Goal: Task Accomplishment & Management: Use online tool/utility

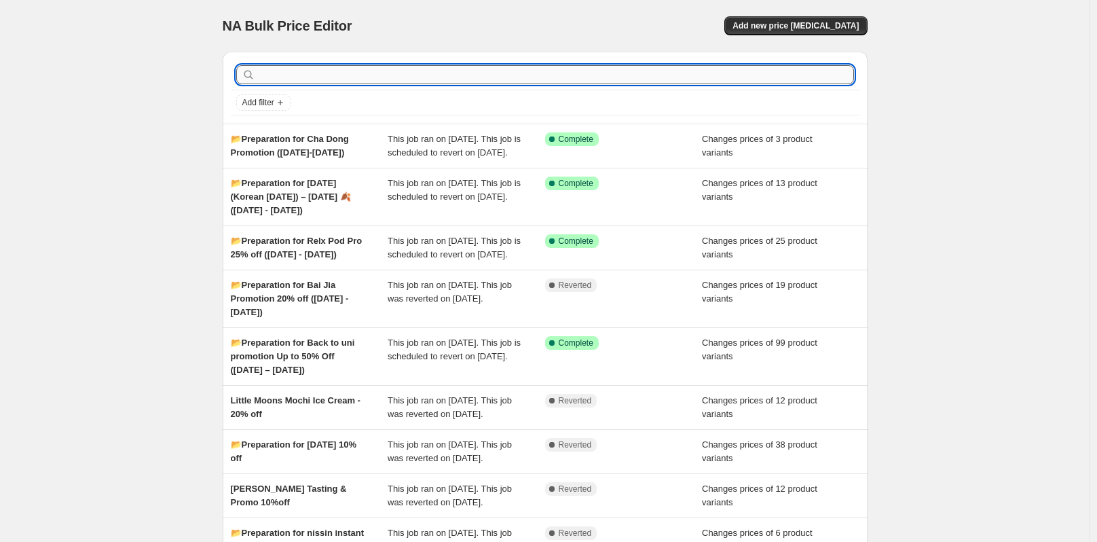
click at [312, 78] on input "text" at bounding box center [556, 74] width 596 height 19
click at [799, 24] on span "Add new price [MEDICAL_DATA]" at bounding box center [796, 25] width 126 height 11
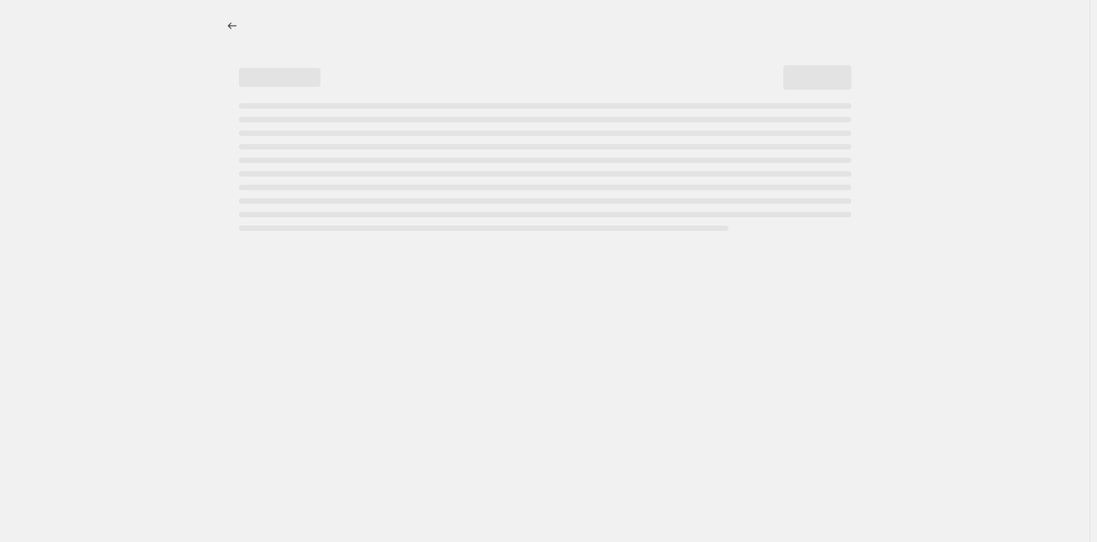
select select "percentage"
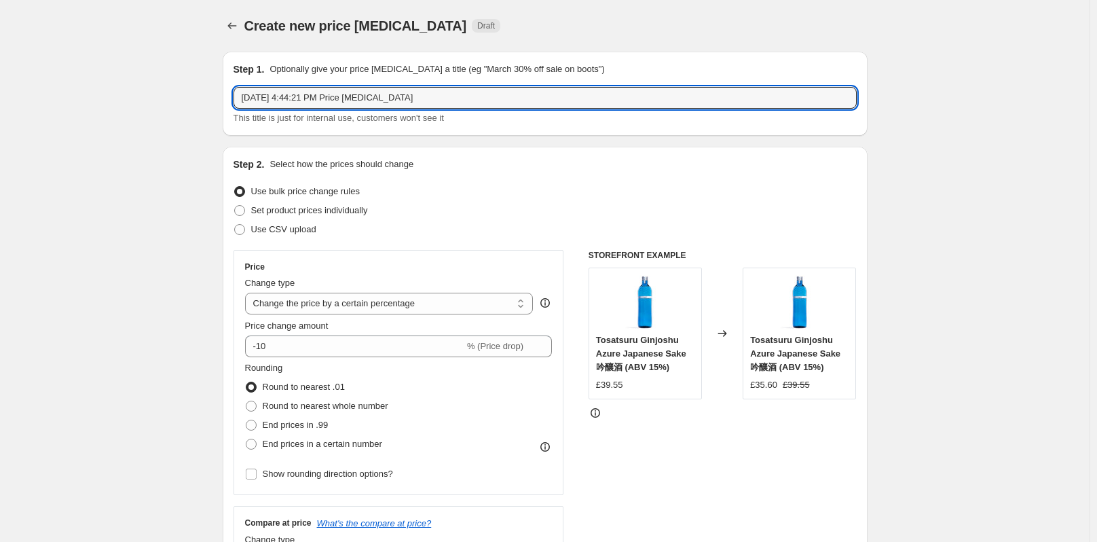
drag, startPoint x: 406, startPoint y: 96, endPoint x: 225, endPoint y: 100, distance: 181.3
paste input "📂Preparation for Short date Oct"
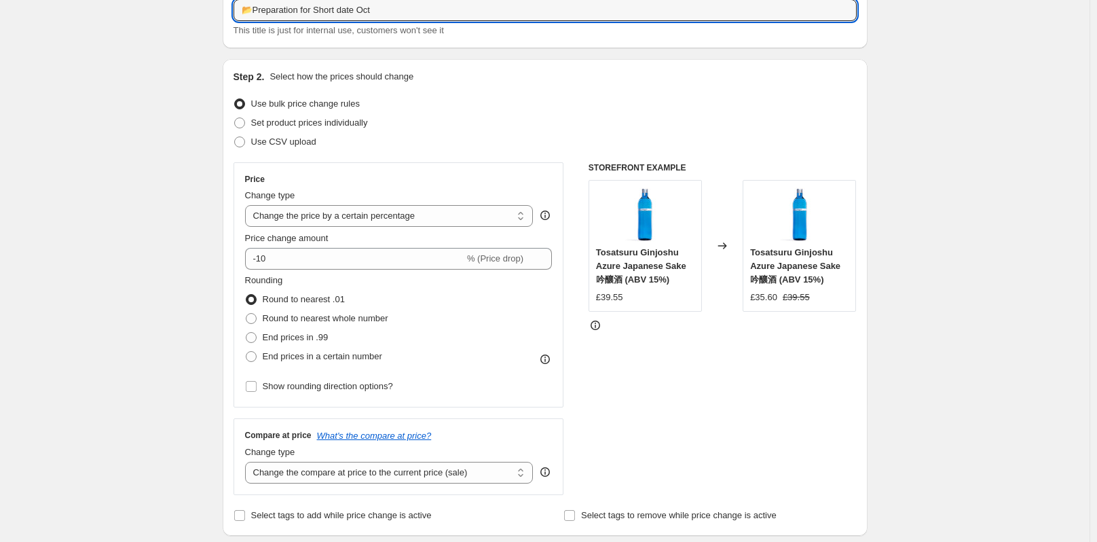
scroll to position [136, 0]
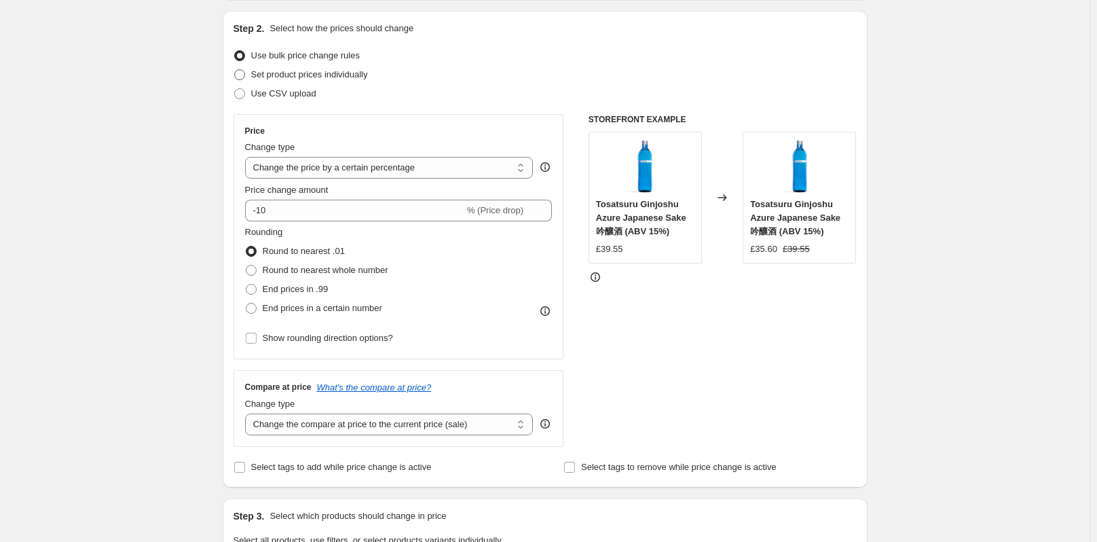
type input "📂Preparation for Short date Oct"
click at [244, 69] on span at bounding box center [240, 75] width 12 height 12
click at [235, 69] on input "Set product prices individually" at bounding box center [234, 69] width 1 height 1
radio input "true"
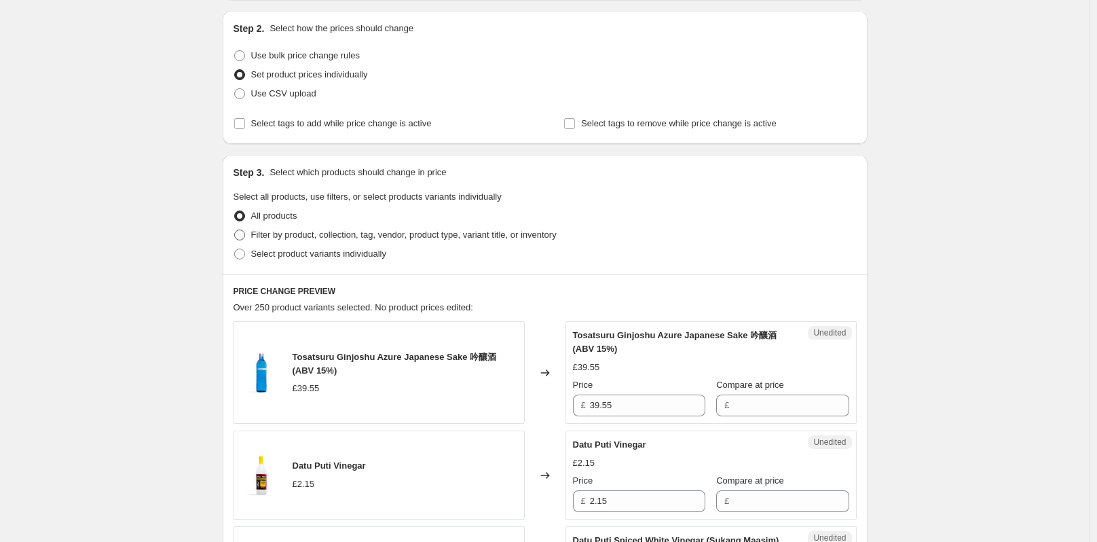
click at [244, 230] on span at bounding box center [239, 235] width 11 height 11
click at [235, 230] on input "Filter by product, collection, tag, vendor, product type, variant title, or inv…" at bounding box center [234, 230] width 1 height 1
radio input "true"
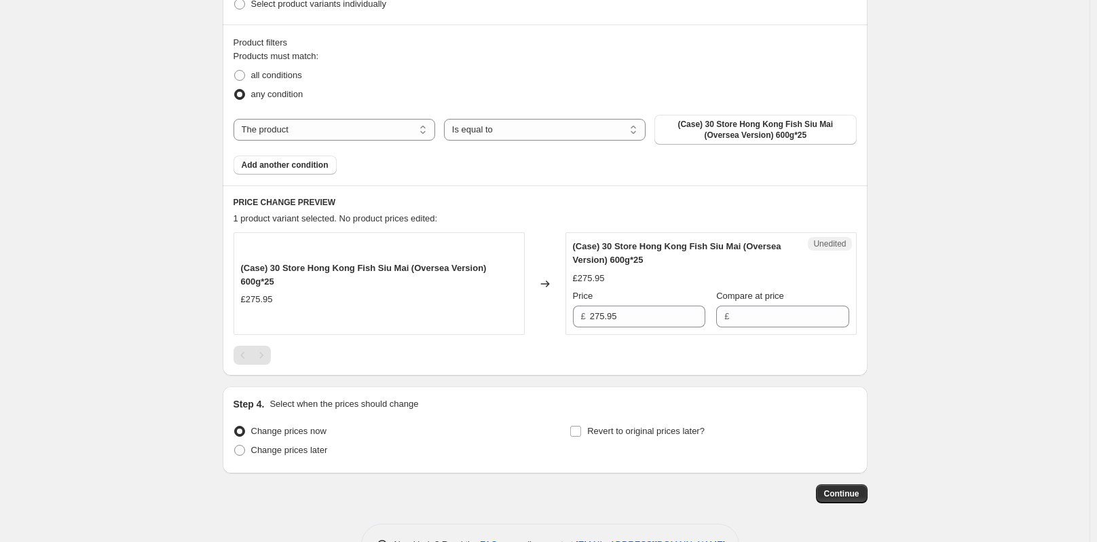
scroll to position [362, 0]
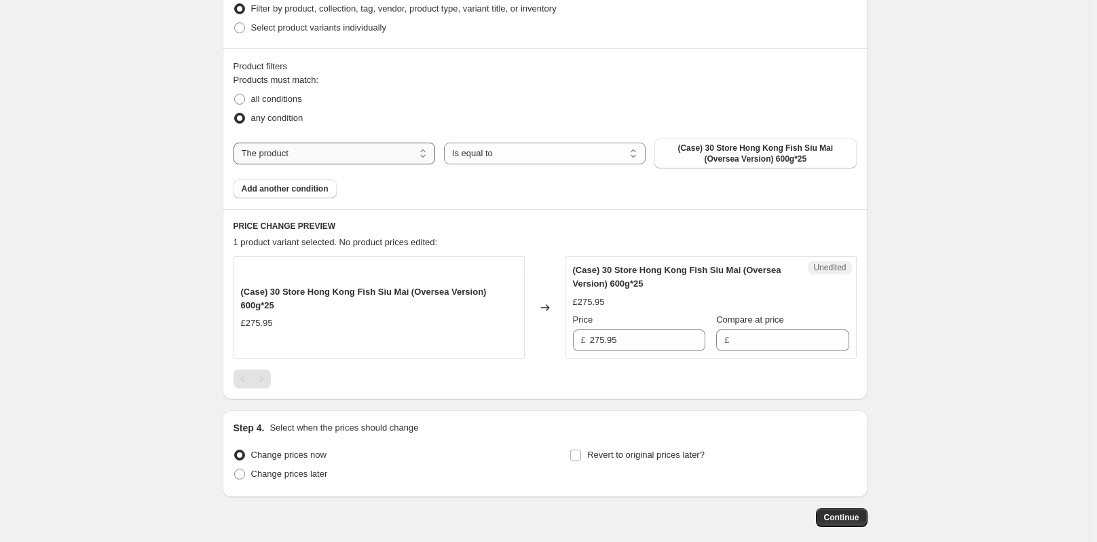
click at [343, 157] on select "The product The product's collection The product's tag The product's vendor The…" at bounding box center [335, 154] width 202 height 22
select select "collection"
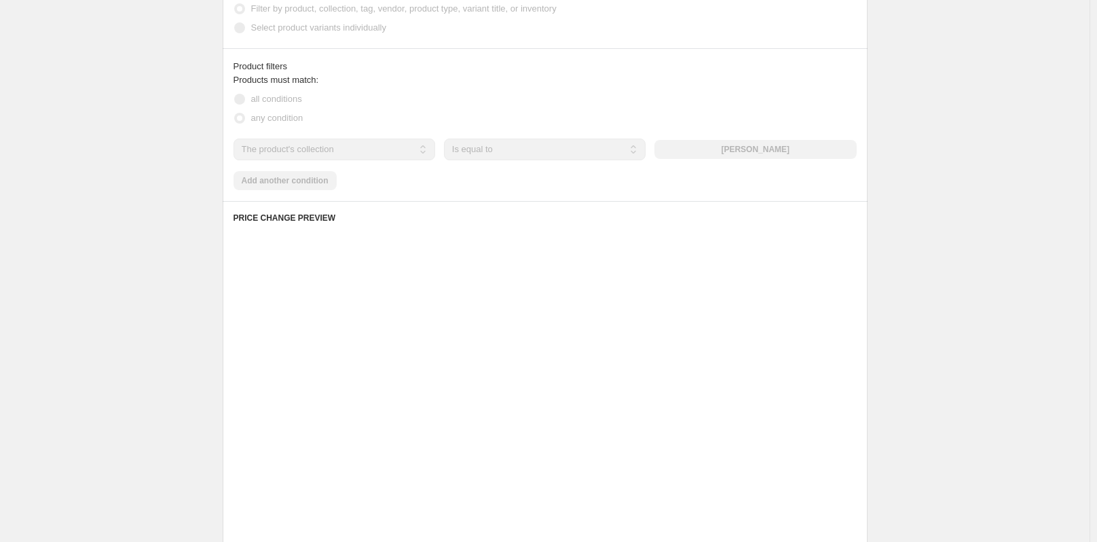
scroll to position [282, 0]
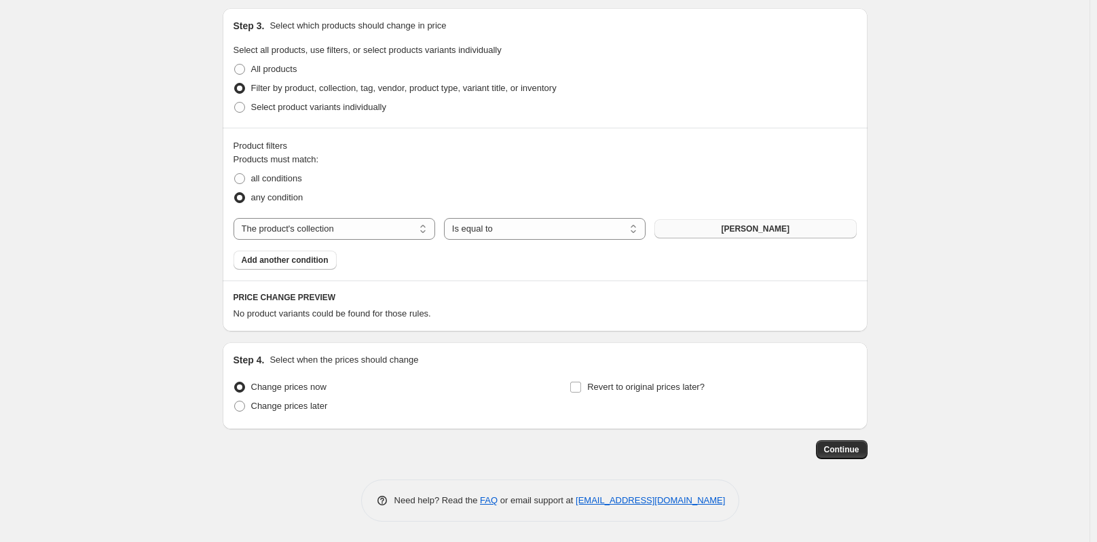
click at [711, 229] on button "[PERSON_NAME]" at bounding box center [756, 228] width 202 height 19
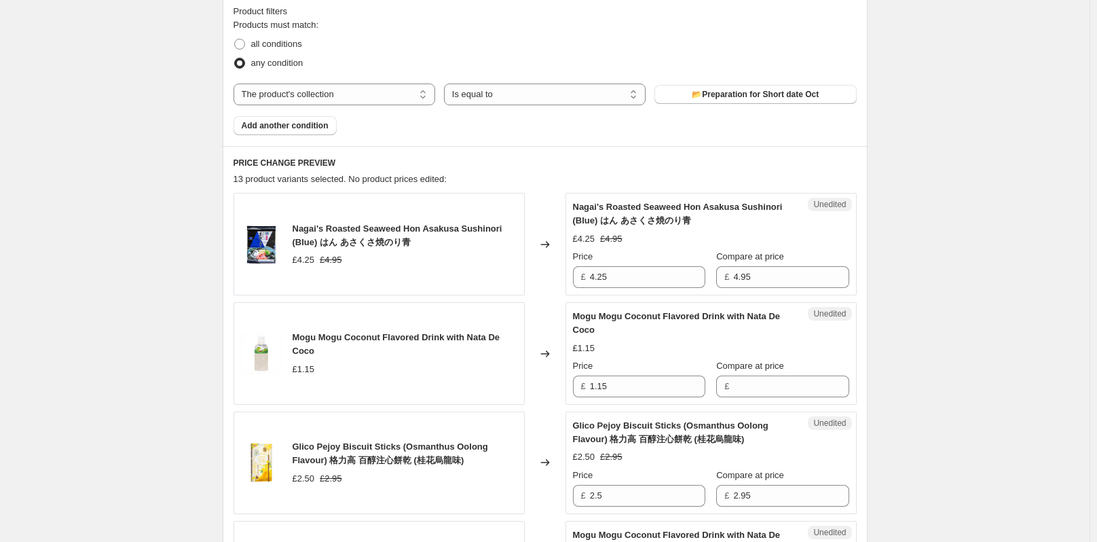
scroll to position [418, 0]
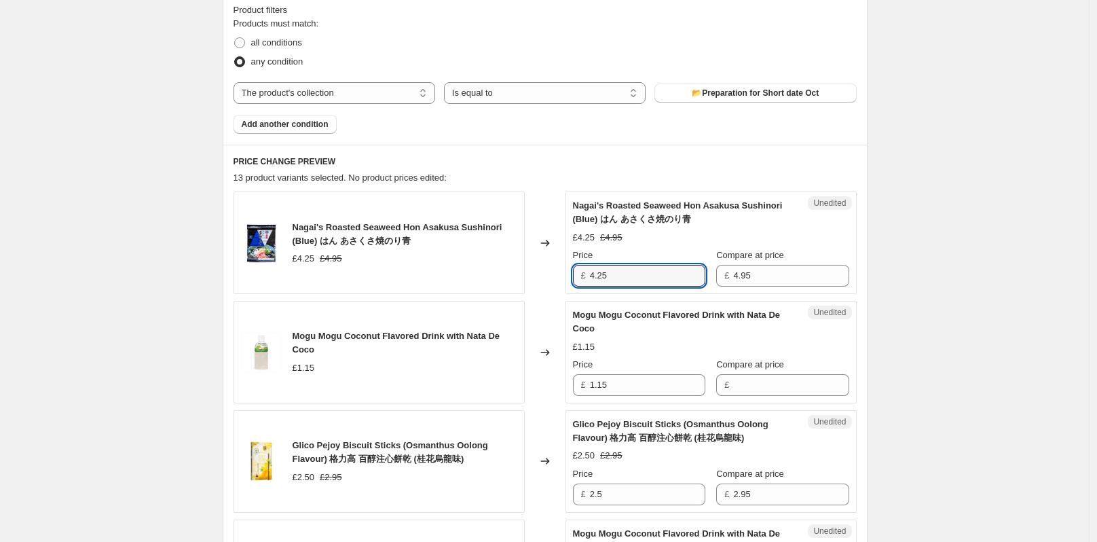
drag, startPoint x: 627, startPoint y: 274, endPoint x: 587, endPoint y: 274, distance: 39.4
click at [587, 274] on div "£ 4.25" at bounding box center [639, 276] width 132 height 22
type input "4.25"
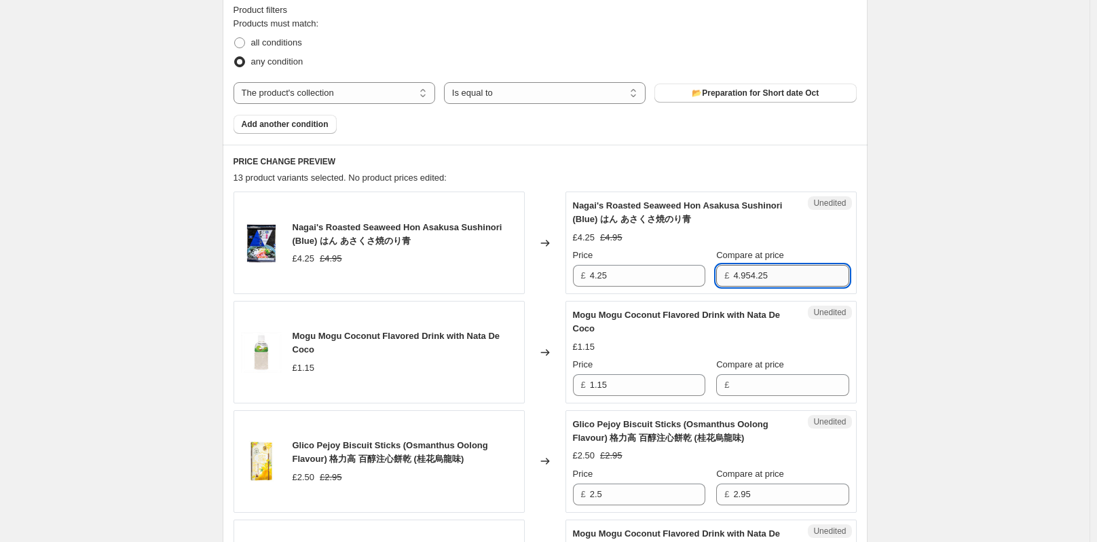
click at [751, 275] on input "4.954.25" at bounding box center [790, 276] width 115 height 22
drag, startPoint x: 754, startPoint y: 275, endPoint x: 737, endPoint y: 274, distance: 16.3
click at [737, 274] on input "4.954.25" at bounding box center [790, 276] width 115 height 22
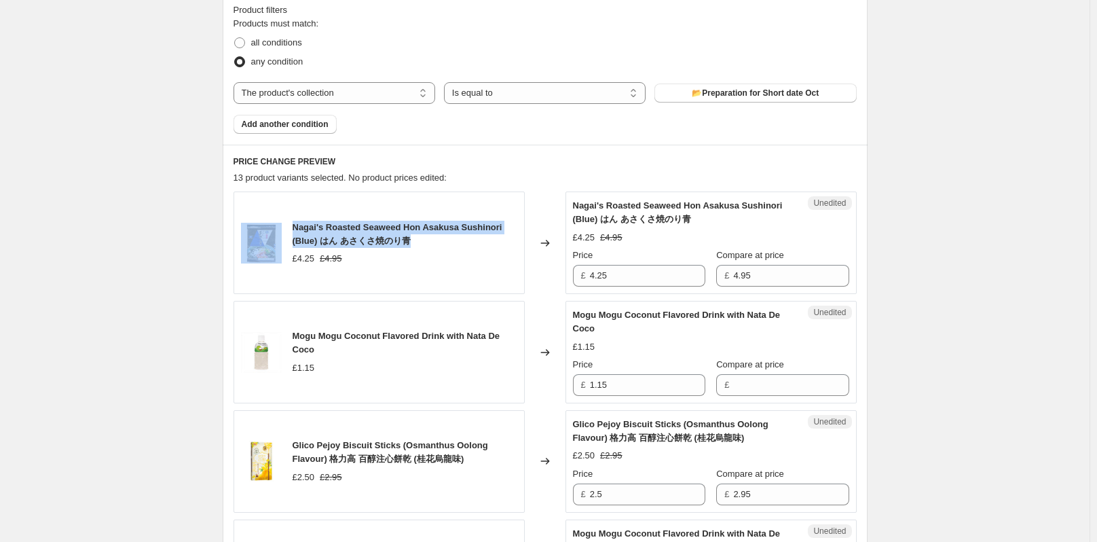
drag, startPoint x: 422, startPoint y: 243, endPoint x: 290, endPoint y: 230, distance: 132.4
click at [290, 230] on div "Nagai's Roasted Seaweed Hon Asakusa Sushinori (Blue) はん あさくさ焼のり青 £4.25 £4.95" at bounding box center [379, 242] width 291 height 103
copy div "Nagai's Roasted Seaweed Hon Asakusa Sushinori (Blue) はん あさくさ焼のり青"
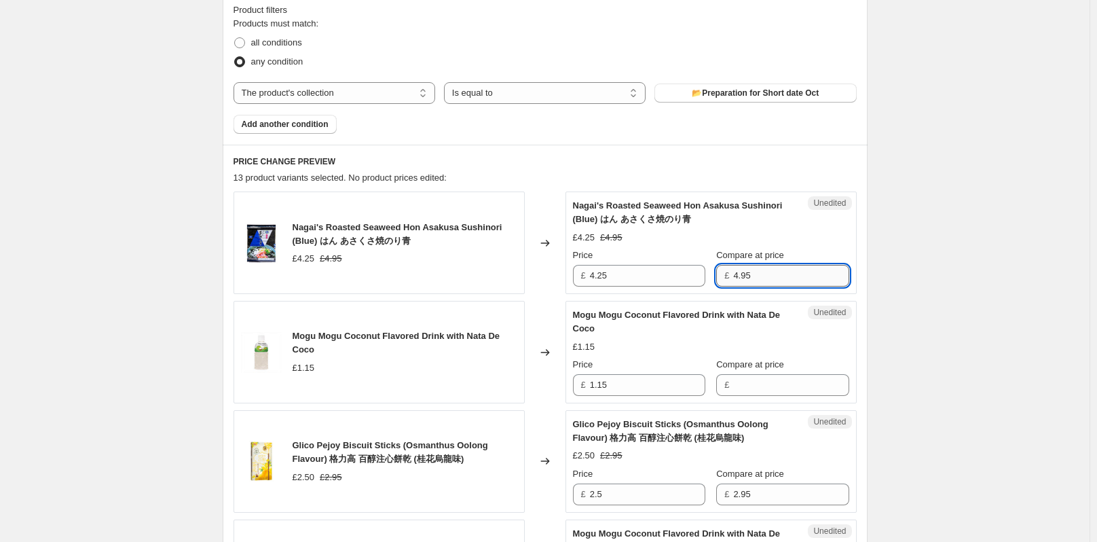
click at [750, 273] on input "4.95" at bounding box center [790, 276] width 115 height 22
type input "4.25"
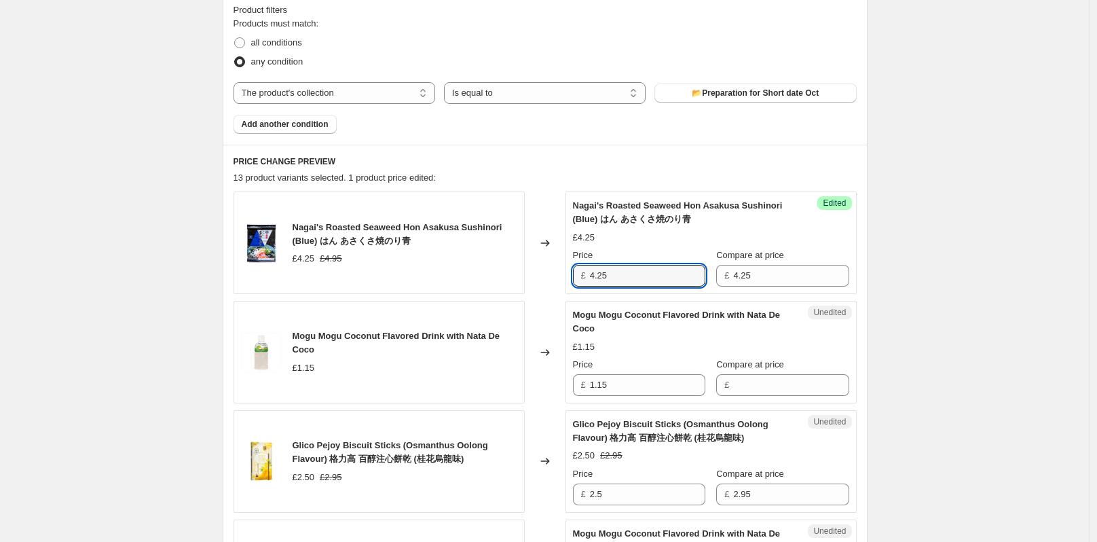
drag, startPoint x: 633, startPoint y: 276, endPoint x: 585, endPoint y: 276, distance: 47.5
click at [585, 276] on div "£ 4.25" at bounding box center [639, 276] width 132 height 22
type input "2.98"
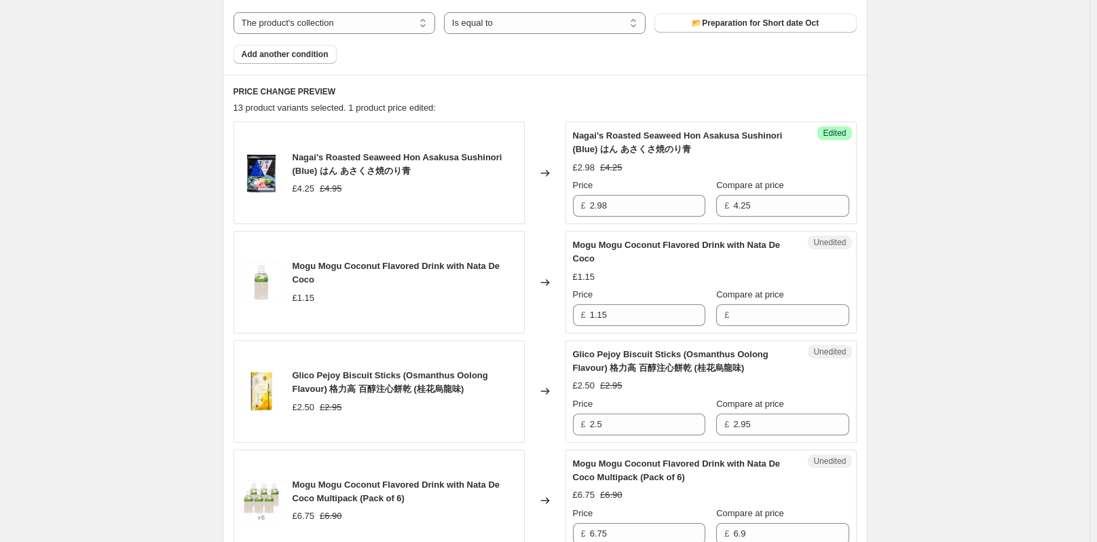
scroll to position [554, 0]
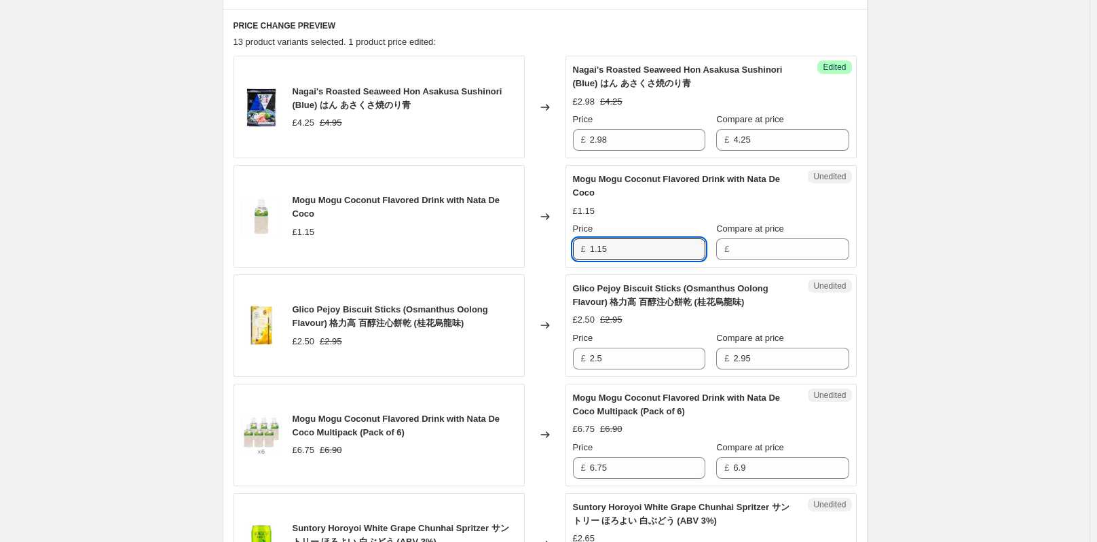
drag, startPoint x: 636, startPoint y: 242, endPoint x: 590, endPoint y: 247, distance: 46.4
click at [590, 247] on div "£ 1.15" at bounding box center [639, 249] width 132 height 22
type input "1.15"
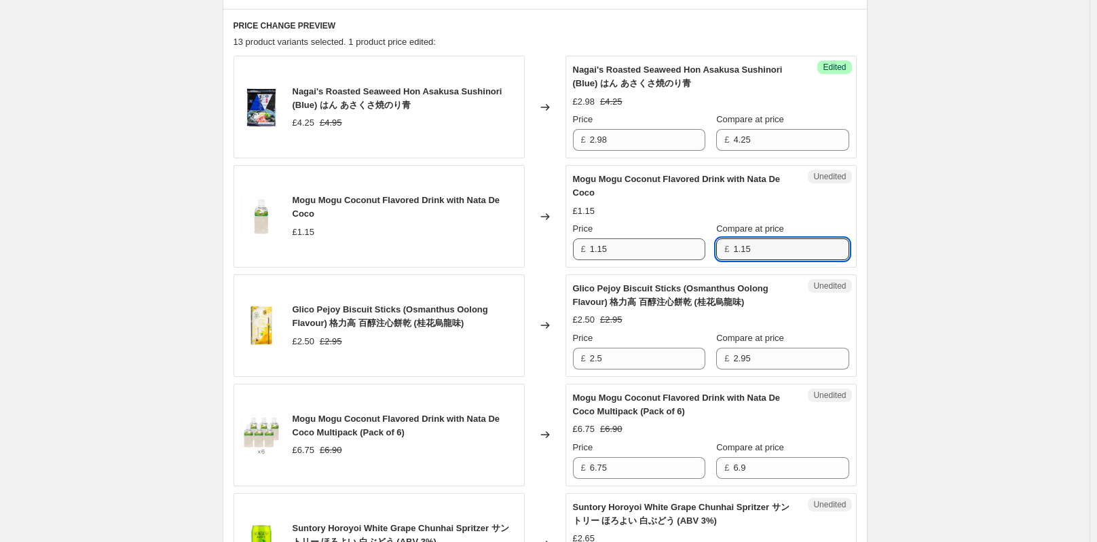
type input "1.15"
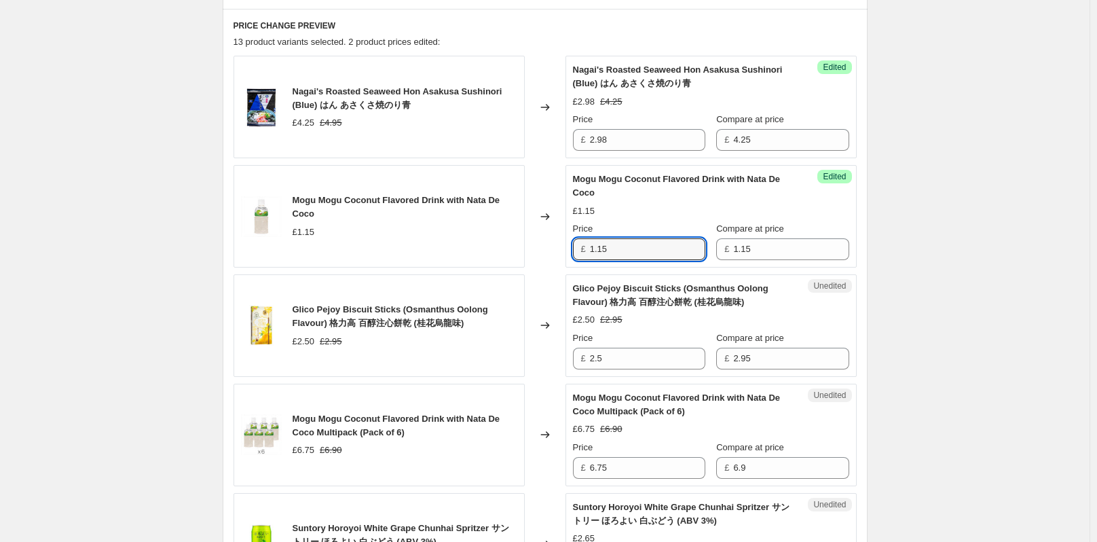
drag, startPoint x: 646, startPoint y: 254, endPoint x: 575, endPoint y: 245, distance: 71.8
click at [575, 245] on div "Success Edited Mogu Mogu Coconut Flavored Drink with Nata De Coco £1.15 Price £…" at bounding box center [711, 216] width 291 height 103
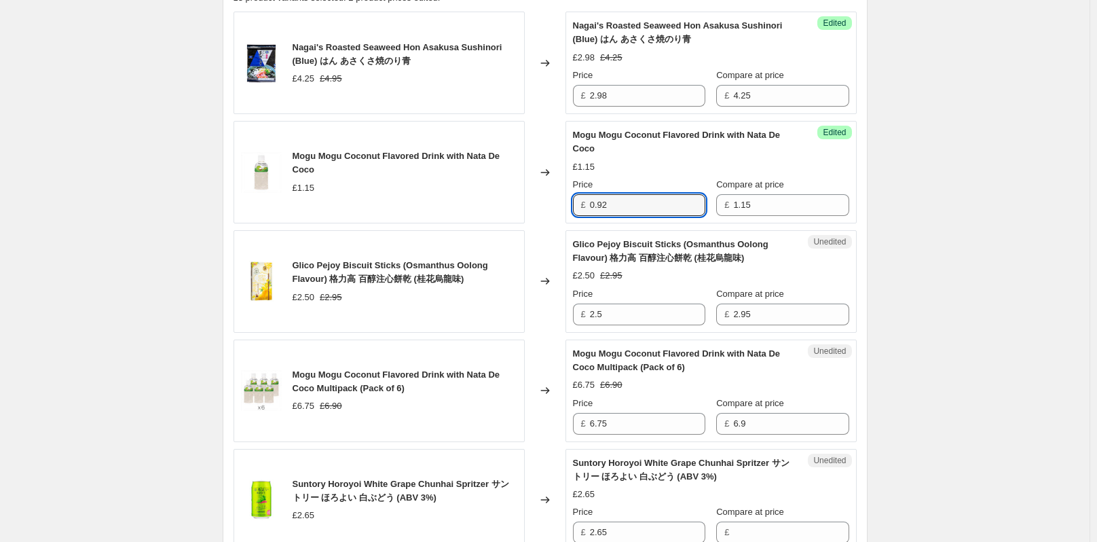
scroll to position [622, 0]
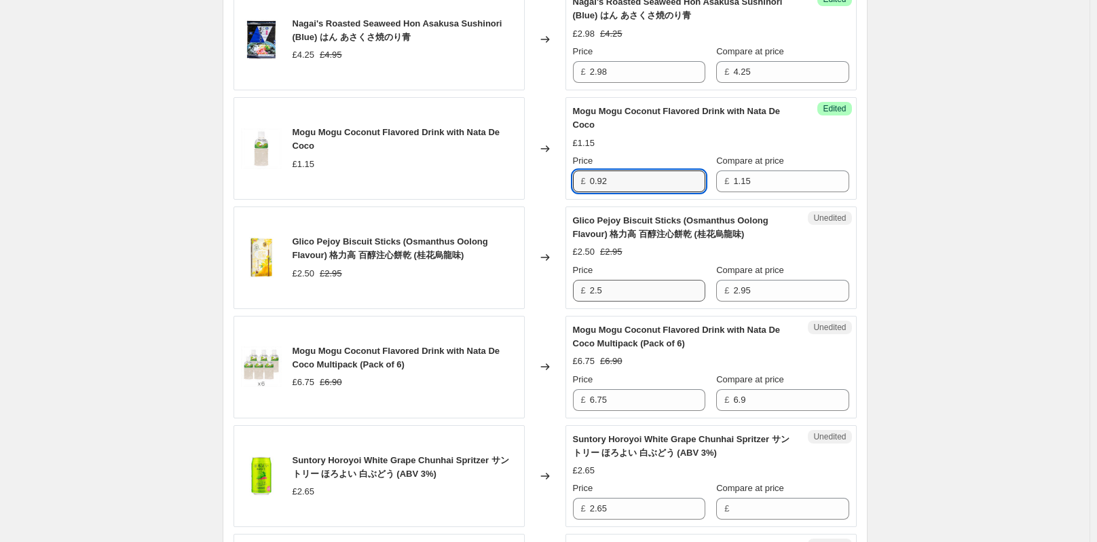
type input "0.92"
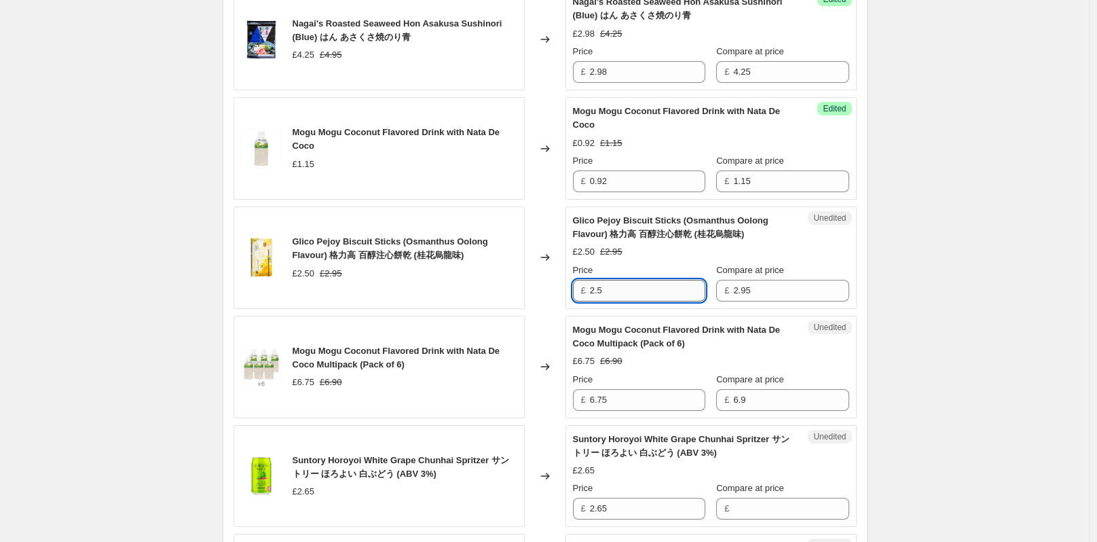
click at [640, 291] on input "2.5" at bounding box center [647, 291] width 115 height 22
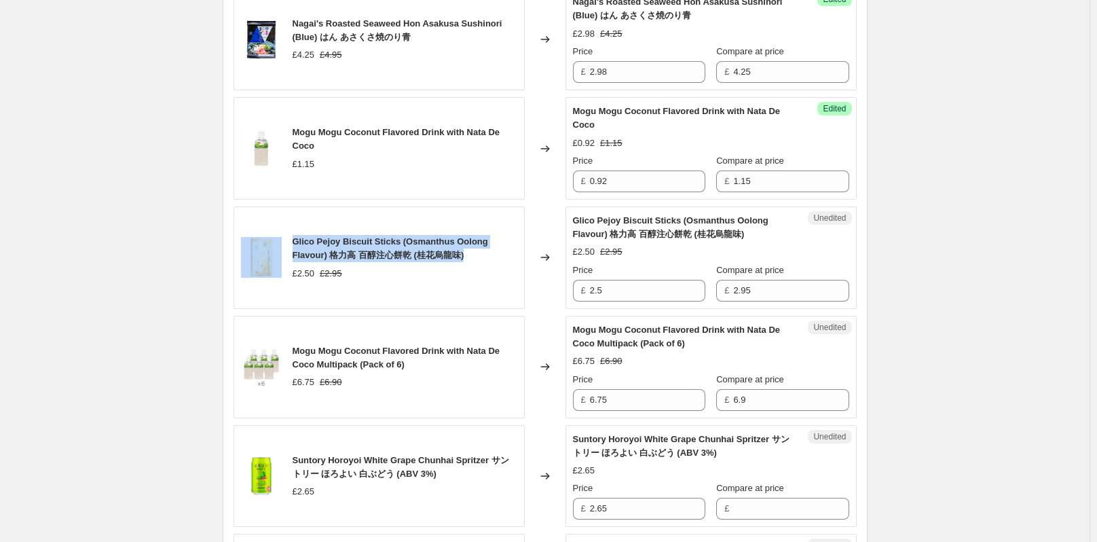
drag, startPoint x: 455, startPoint y: 251, endPoint x: 285, endPoint y: 243, distance: 170.6
click at [285, 243] on div "Glico Pejoy Biscuit Sticks (Osmanthus Oolong Flavour) 格力高 百醇注心餅乾 (桂花烏龍味) £2.50 …" at bounding box center [379, 257] width 291 height 103
copy div "Glico Pejoy Biscuit Sticks (Osmanthus Oolong Flavour) 格力高 百醇注心餅乾 (桂花烏龍味)"
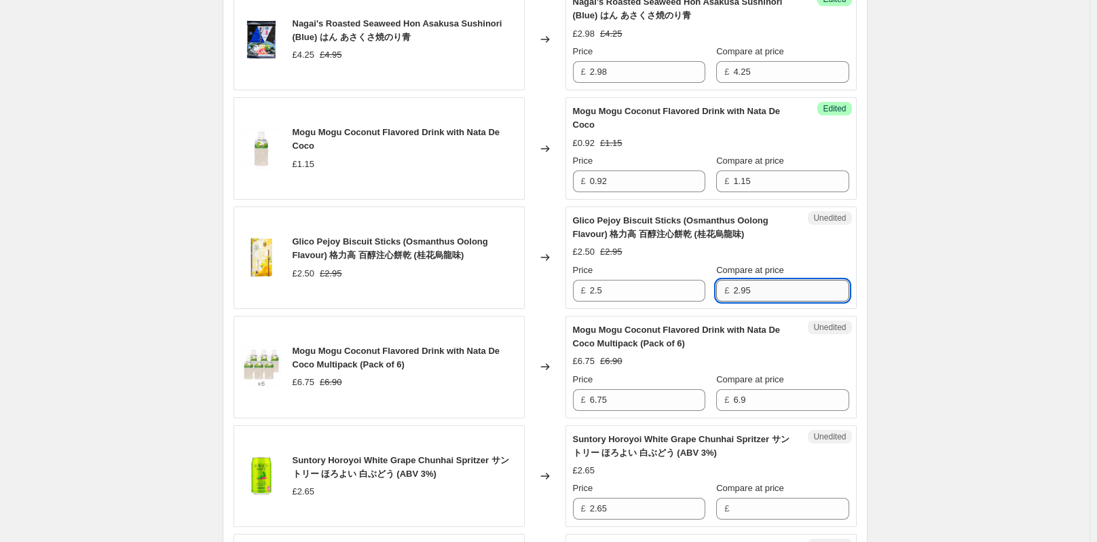
drag, startPoint x: 762, startPoint y: 288, endPoint x: 742, endPoint y: 288, distance: 19.7
click at [742, 288] on input "2.95" at bounding box center [790, 291] width 115 height 22
type input "2.50"
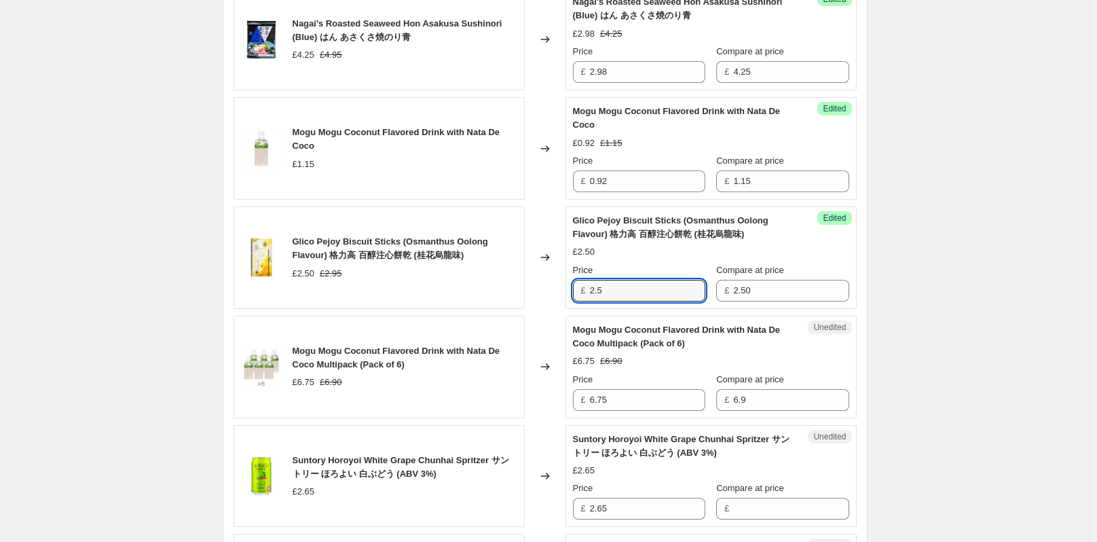
drag, startPoint x: 635, startPoint y: 289, endPoint x: 577, endPoint y: 287, distance: 57.8
click at [577, 287] on div "£ 2.5" at bounding box center [639, 291] width 132 height 22
type input "1.75"
click at [1027, 257] on div "Create new price [MEDICAL_DATA]. This page is ready Create new price [MEDICAL_D…" at bounding box center [545, 501] width 1090 height 2247
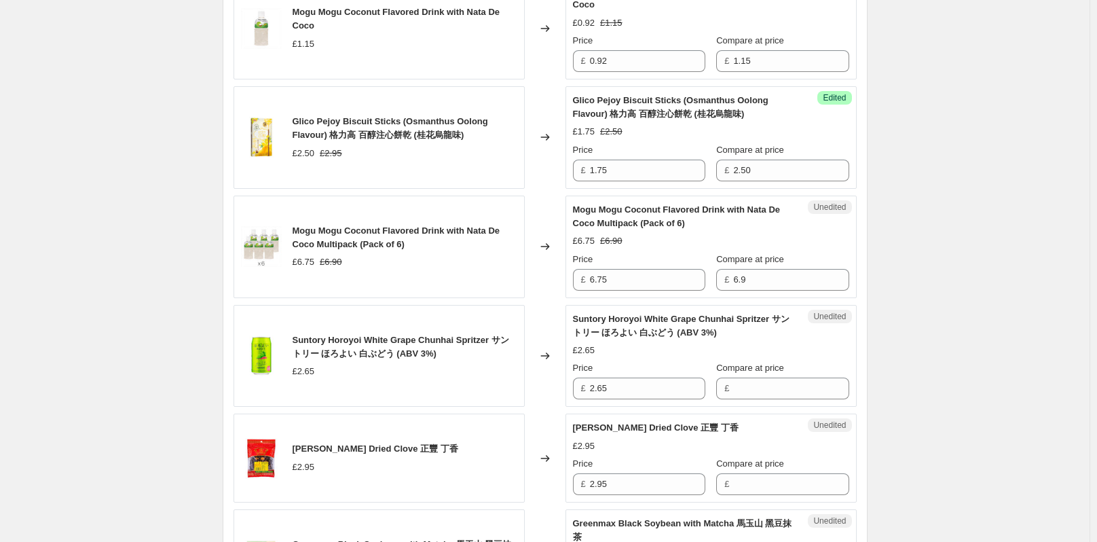
scroll to position [758, 0]
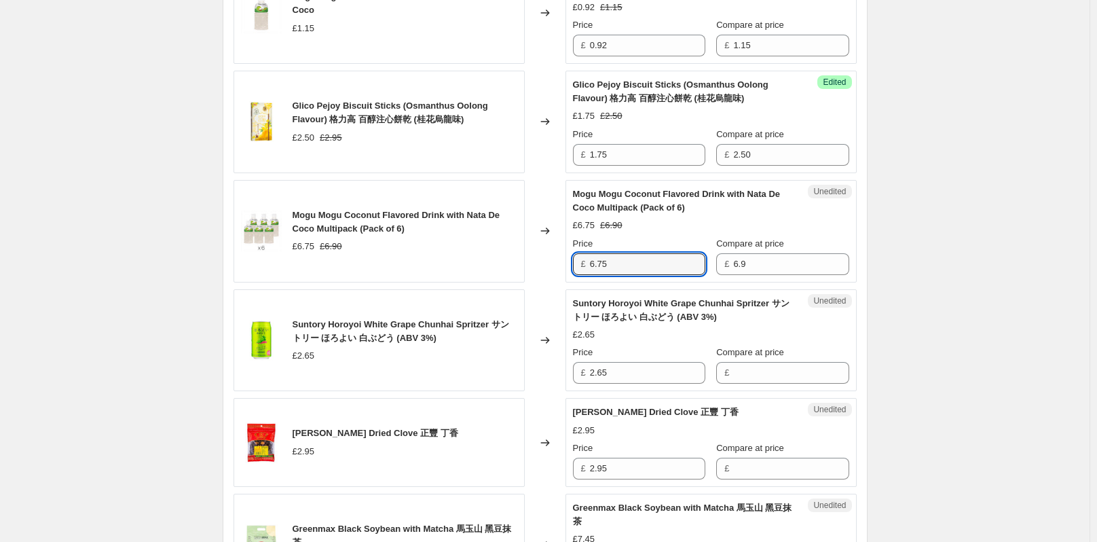
drag, startPoint x: 621, startPoint y: 265, endPoint x: 579, endPoint y: 268, distance: 41.5
click at [579, 268] on div "£ 6.75" at bounding box center [639, 264] width 132 height 22
type input "6.75"
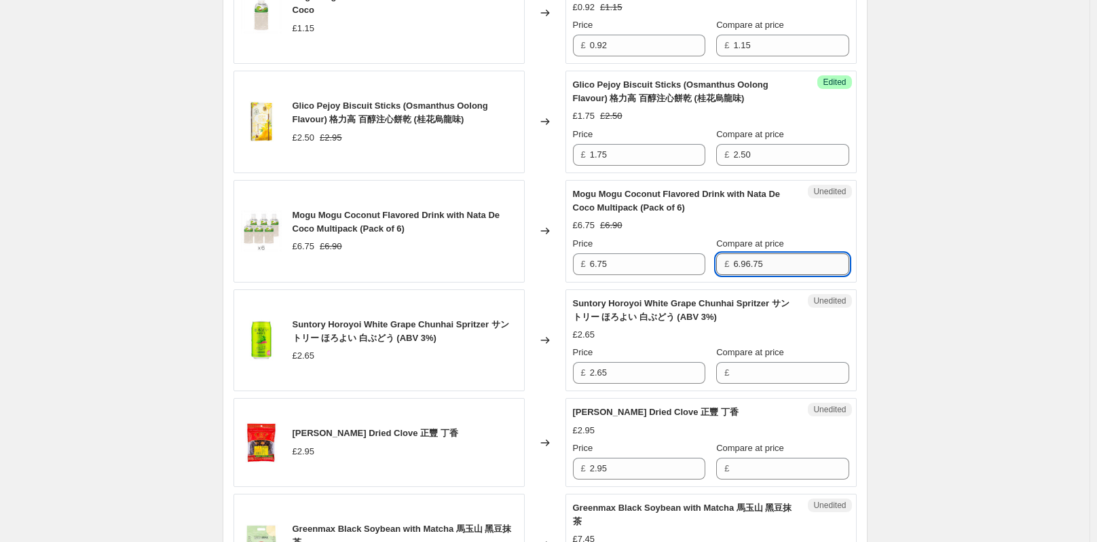
click at [750, 259] on input "6.96.75" at bounding box center [790, 264] width 115 height 22
type input "6.75"
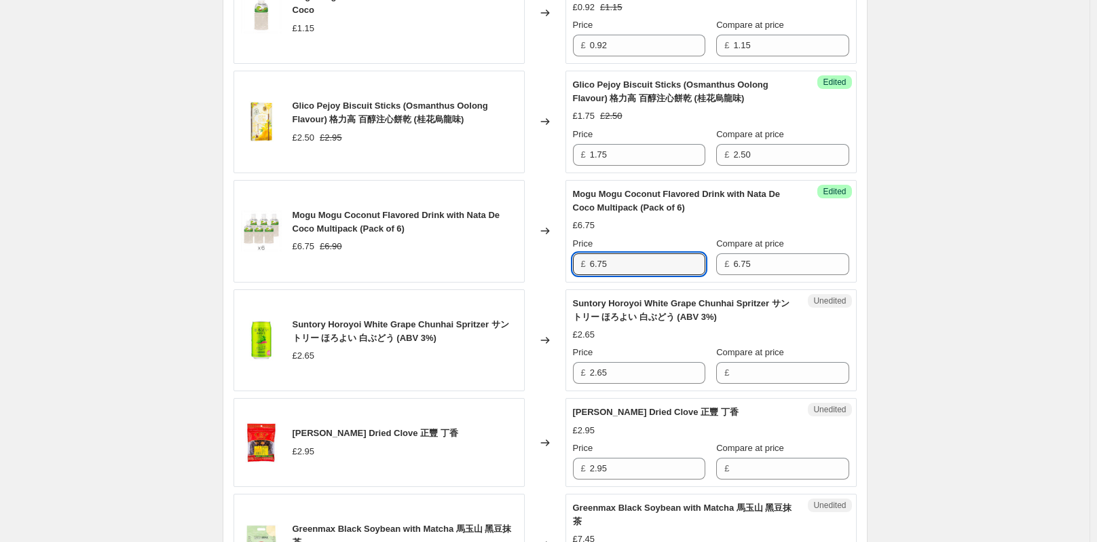
drag, startPoint x: 600, startPoint y: 270, endPoint x: 557, endPoint y: 272, distance: 42.9
click at [557, 272] on div "Mogu Mogu Coconut Flavored Drink with Nata De Coco Multipack (Pack of 6) £6.75 …" at bounding box center [545, 231] width 623 height 103
type input "5.52"
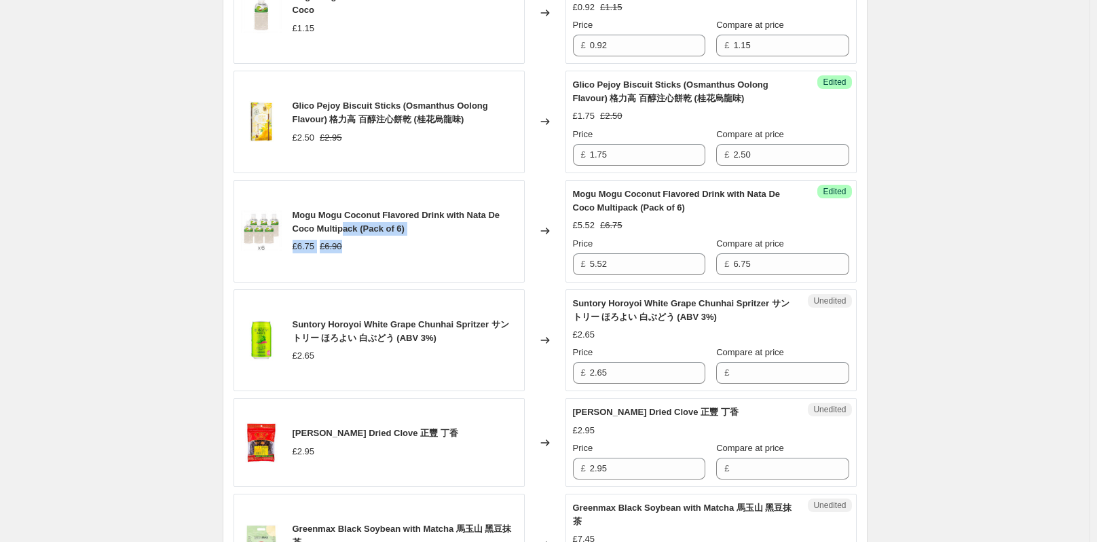
drag, startPoint x: 431, startPoint y: 236, endPoint x: 346, endPoint y: 232, distance: 84.3
click at [346, 232] on div "Mogu Mogu Coconut Flavored Drink with Nata De Coco Multipack (Pack of 6) £6.75 …" at bounding box center [405, 230] width 225 height 45
click at [391, 217] on span "Mogu Mogu Coconut Flavored Drink with Nata De Coco Multipack (Pack of 6)" at bounding box center [397, 222] width 208 height 24
drag, startPoint x: 414, startPoint y: 226, endPoint x: 297, endPoint y: 217, distance: 117.2
click at [297, 217] on div "Mogu Mogu Coconut Flavored Drink with Nata De Coco Multipack (Pack of 6)" at bounding box center [405, 221] width 225 height 27
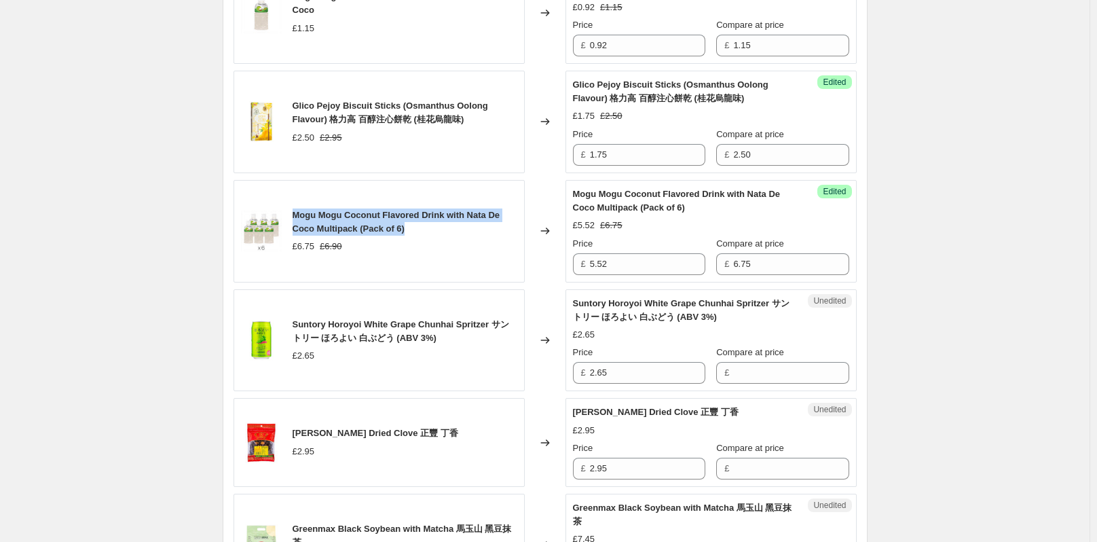
copy span "Mogu Mogu Coconut Flavored Drink with Nata De Coco Multipack (Pack of 6)"
click at [995, 218] on div "Create new price [MEDICAL_DATA]. This page is ready Create new price [MEDICAL_D…" at bounding box center [545, 365] width 1090 height 2247
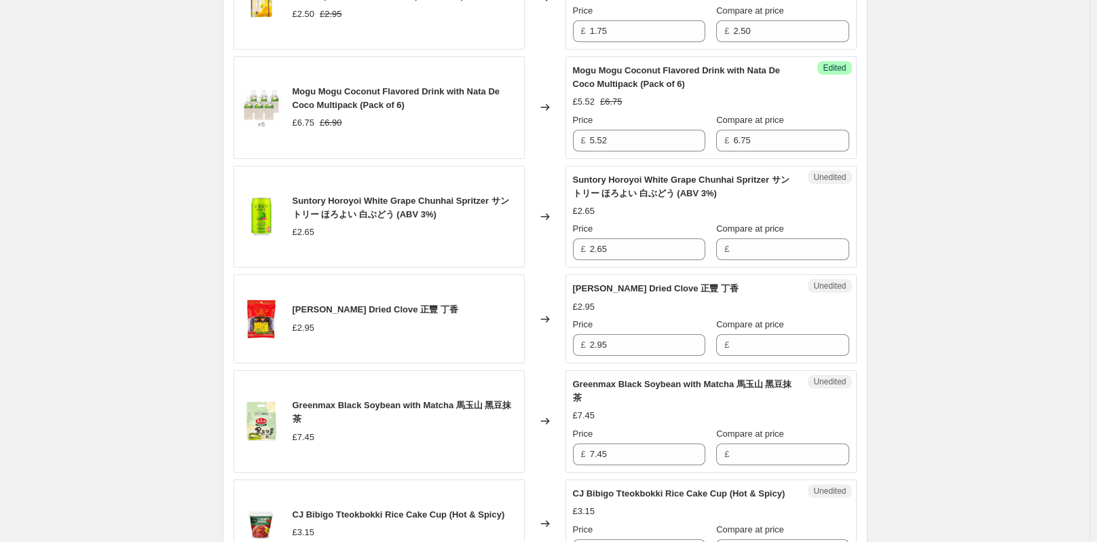
scroll to position [894, 0]
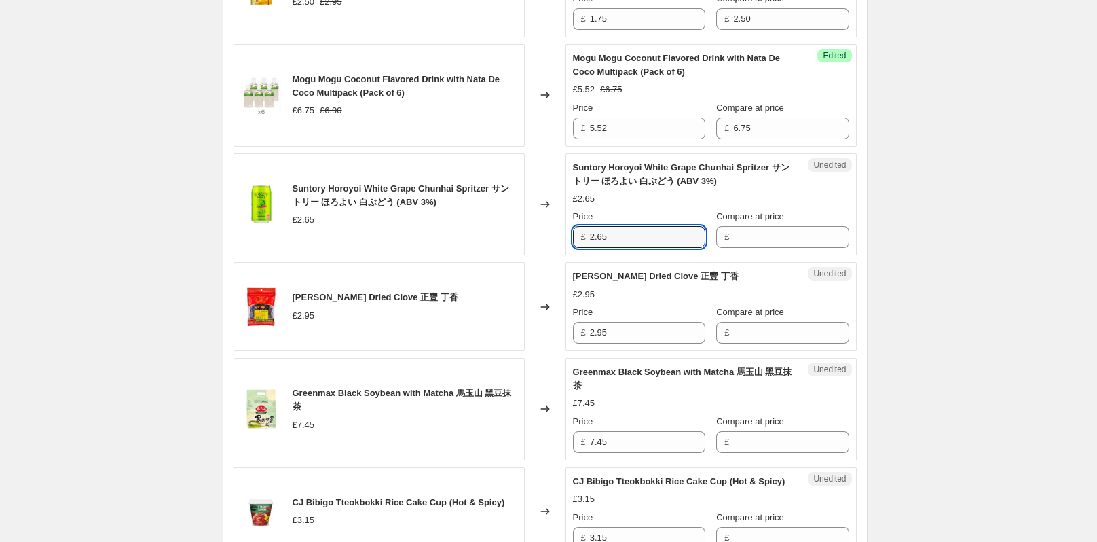
drag, startPoint x: 625, startPoint y: 229, endPoint x: 588, endPoint y: 232, distance: 37.5
click at [588, 232] on div "£ 2.65" at bounding box center [639, 237] width 132 height 22
type input "2.65"
drag, startPoint x: 653, startPoint y: 233, endPoint x: 530, endPoint y: 224, distance: 123.9
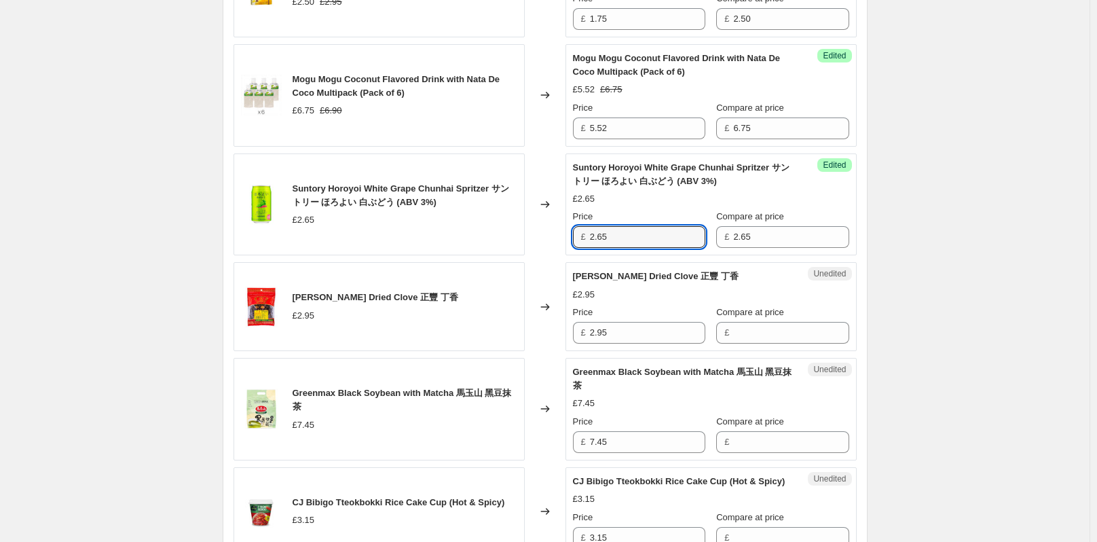
click at [532, 226] on div "Suntory Horoyoi White Grape Chunhai Spritzer サントリー ほろよい 白ぶどう (ABV 3%) £2.65 Cha…" at bounding box center [545, 204] width 623 height 103
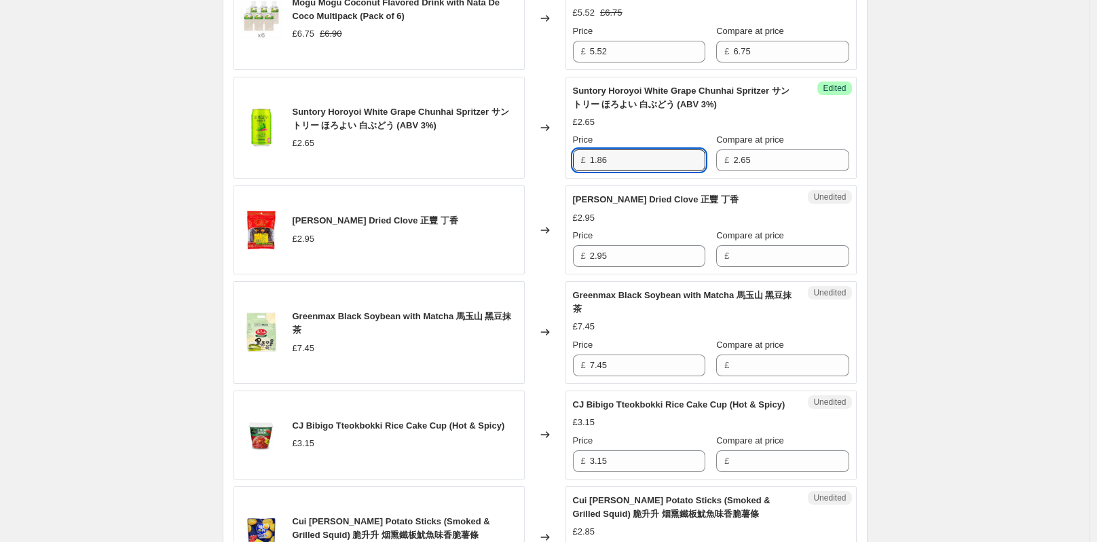
scroll to position [1029, 0]
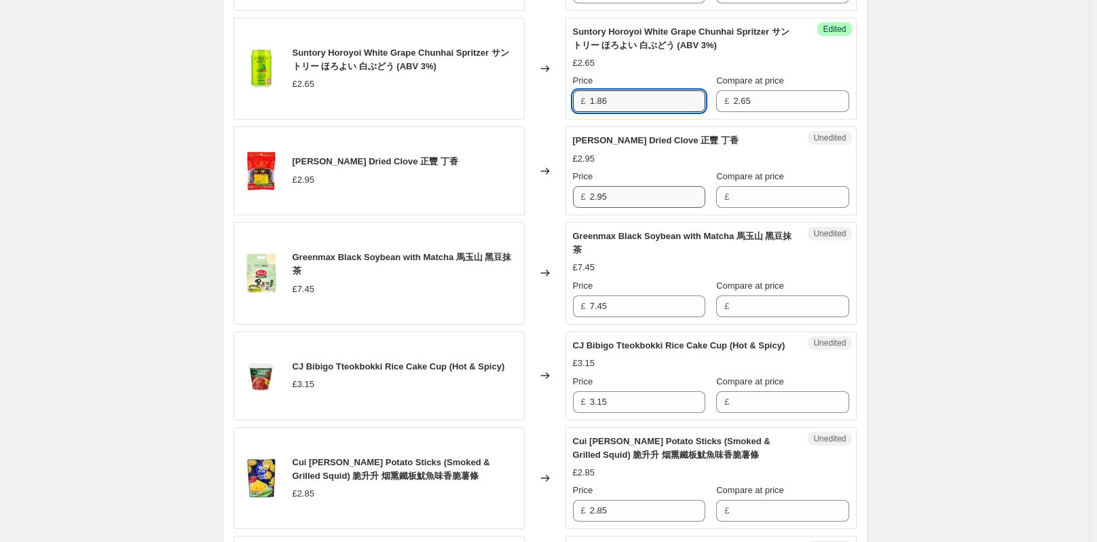
type input "1.86"
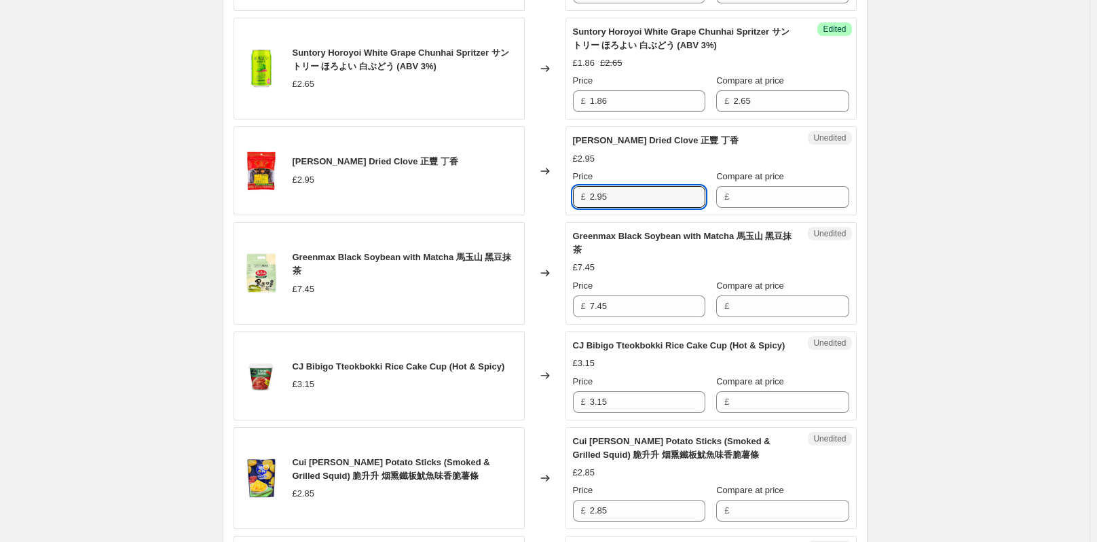
drag, startPoint x: 621, startPoint y: 202, endPoint x: 619, endPoint y: 184, distance: 17.8
click at [574, 200] on div "Unedited [PERSON_NAME] Dried Clove 正豐 丁香 £2.95 Price £ 2.95 Compare at price £" at bounding box center [711, 170] width 291 height 89
type input "2.95"
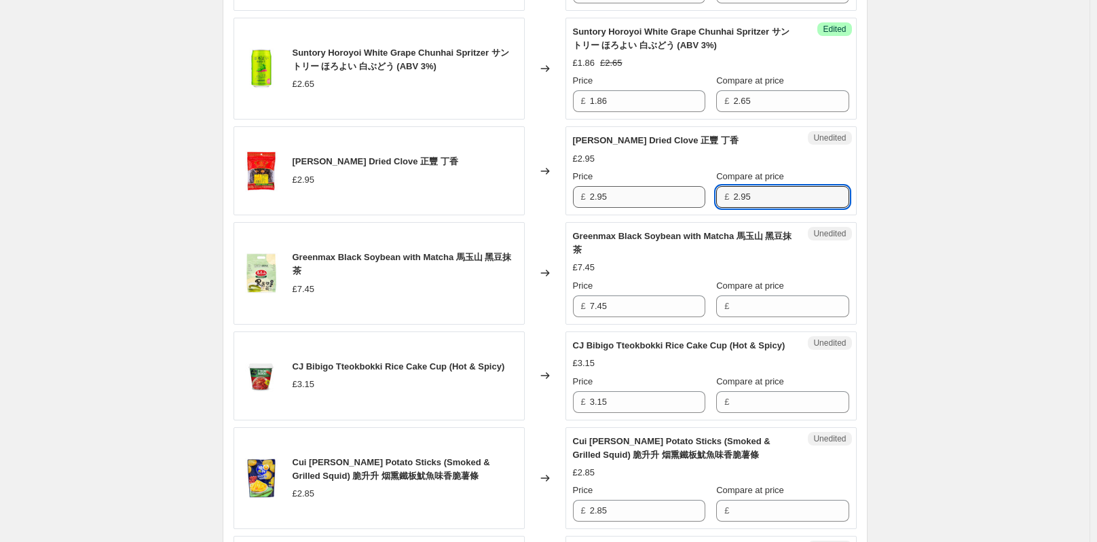
type input "2.95"
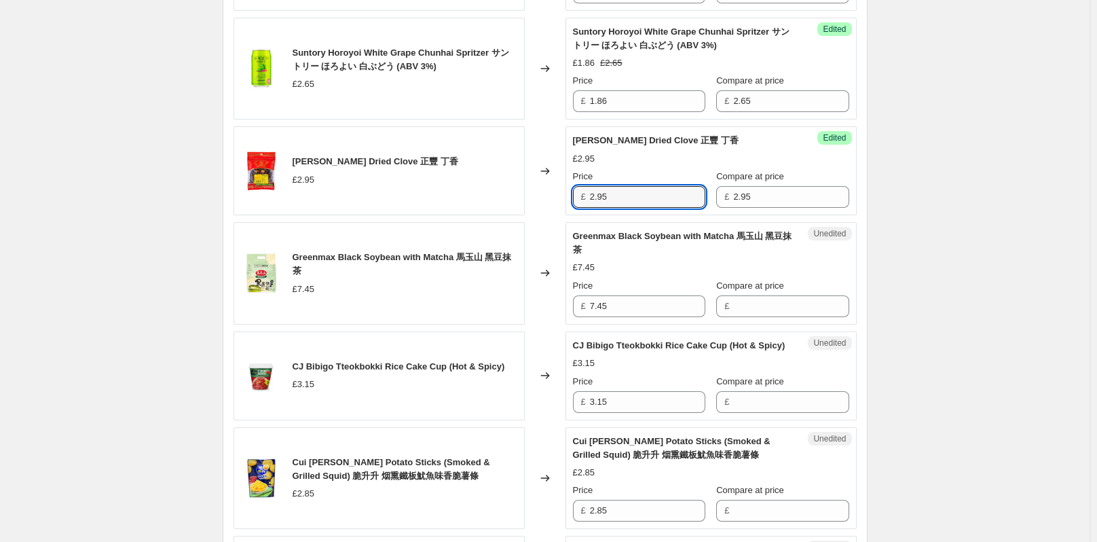
drag, startPoint x: 630, startPoint y: 202, endPoint x: 583, endPoint y: 201, distance: 47.6
click at [583, 201] on div "£ 2.95" at bounding box center [639, 197] width 132 height 22
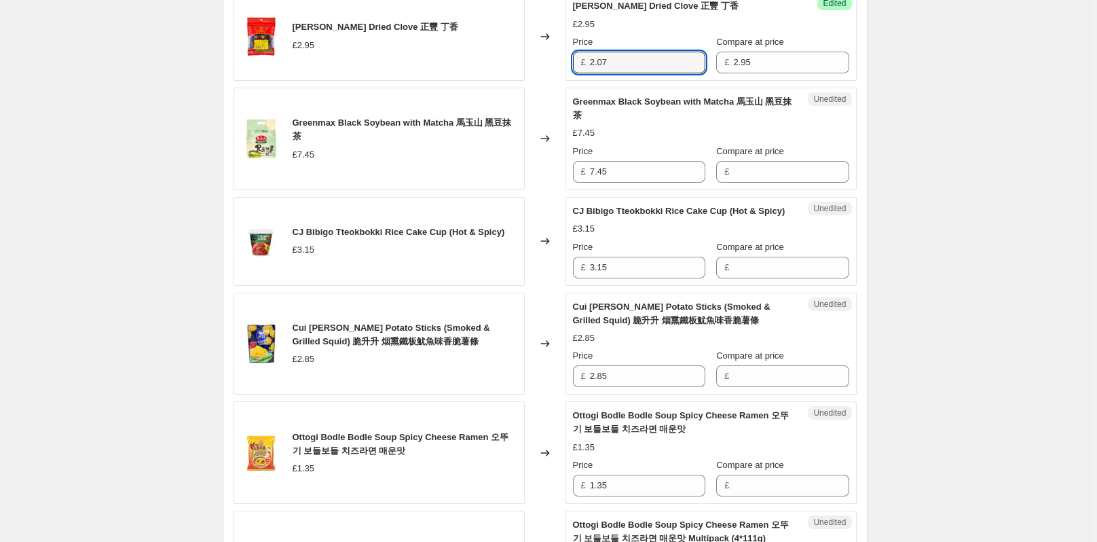
scroll to position [1165, 0]
type input "2.07"
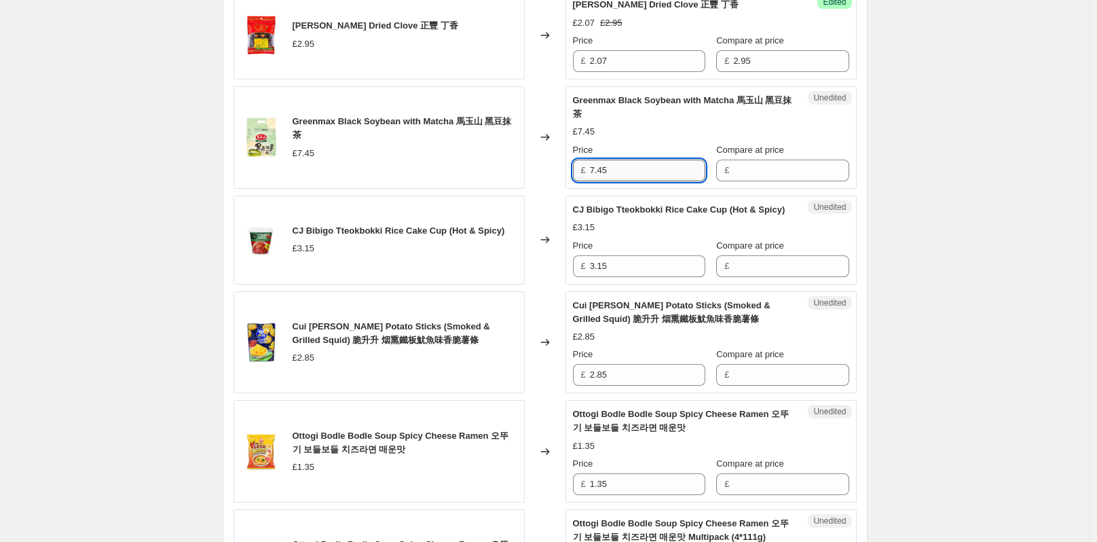
click at [624, 168] on input "7.45" at bounding box center [647, 171] width 115 height 22
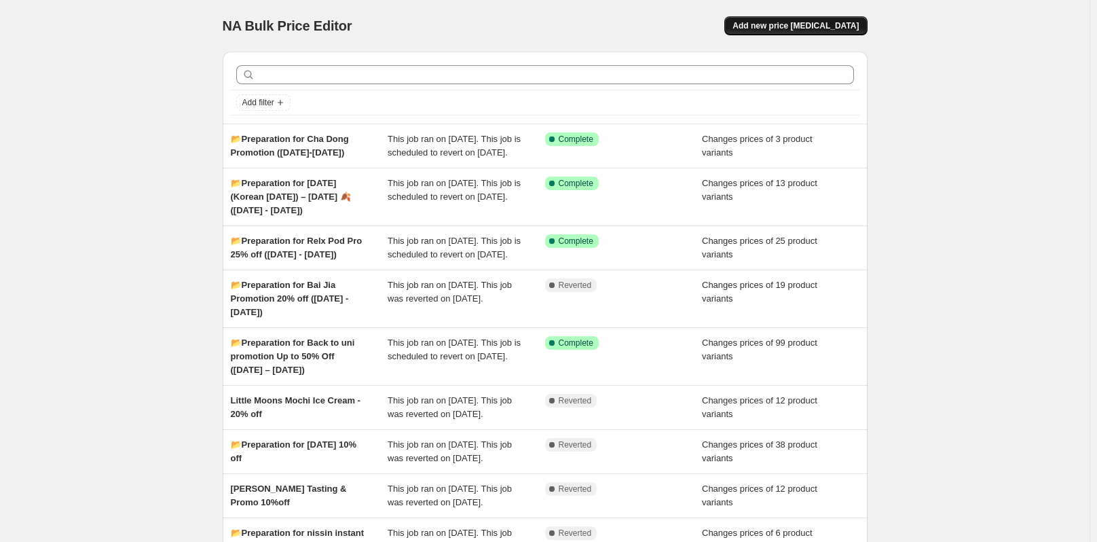
click at [790, 21] on span "Add new price [MEDICAL_DATA]" at bounding box center [796, 25] width 126 height 11
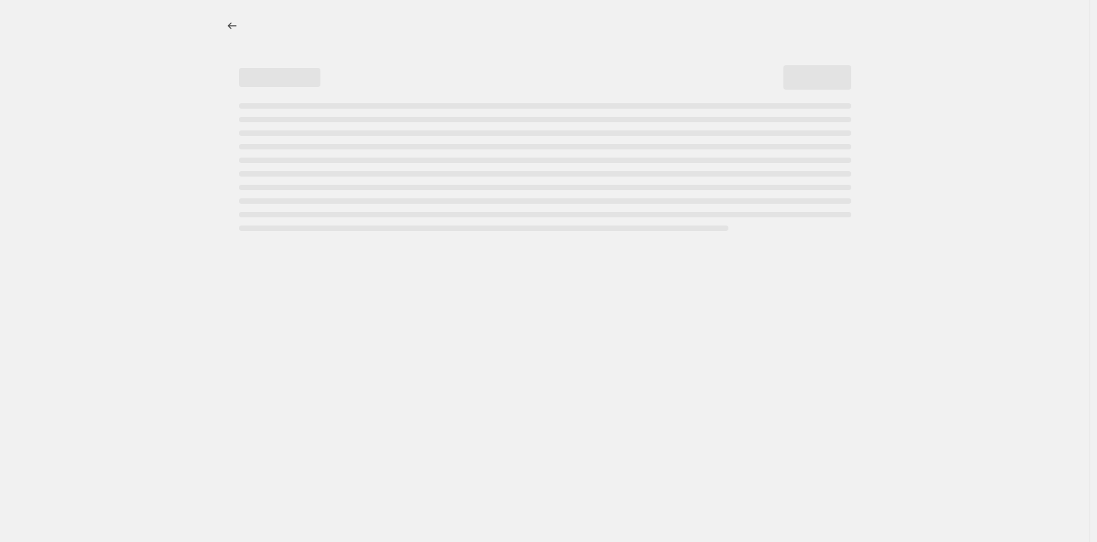
select select "percentage"
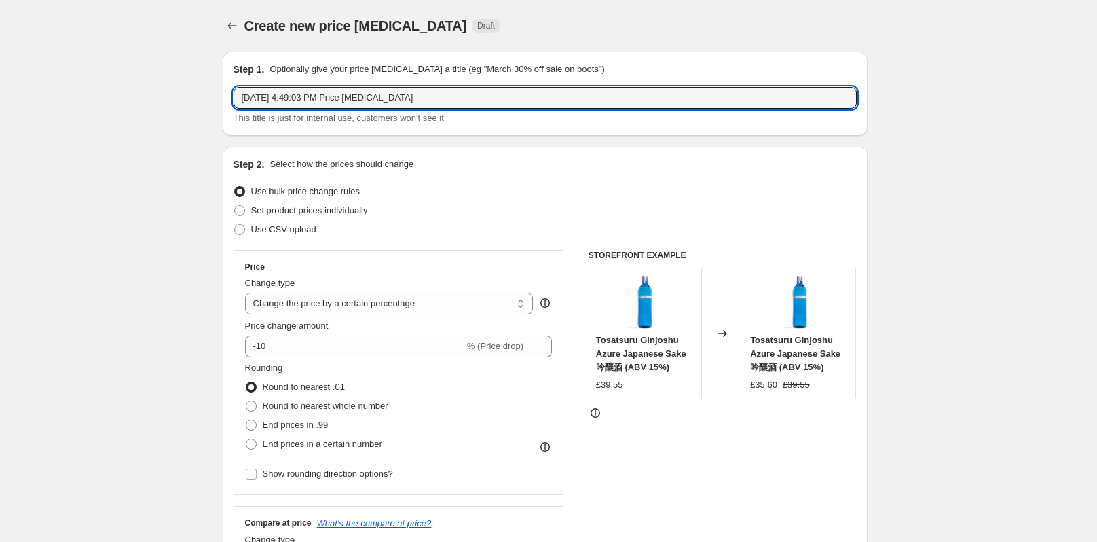
drag, startPoint x: 437, startPoint y: 92, endPoint x: 218, endPoint y: 84, distance: 219.5
paste input "Mogu Mogu Coconut Flavored Drink with Nata De Coco Multipack (Pack of 6)"
type input "Mogu Mogu Coconut Flavored Drink with Nata De Coco Multipack (Pack of 6)"
drag, startPoint x: 535, startPoint y: 98, endPoint x: 162, endPoint y: 74, distance: 373.5
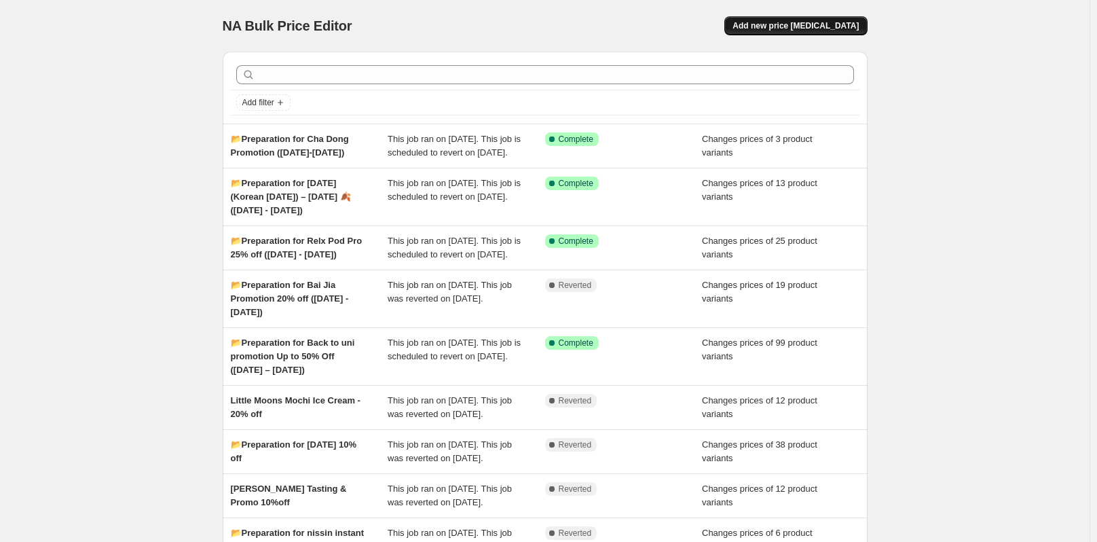
click at [791, 23] on span "Add new price [MEDICAL_DATA]" at bounding box center [796, 25] width 126 height 11
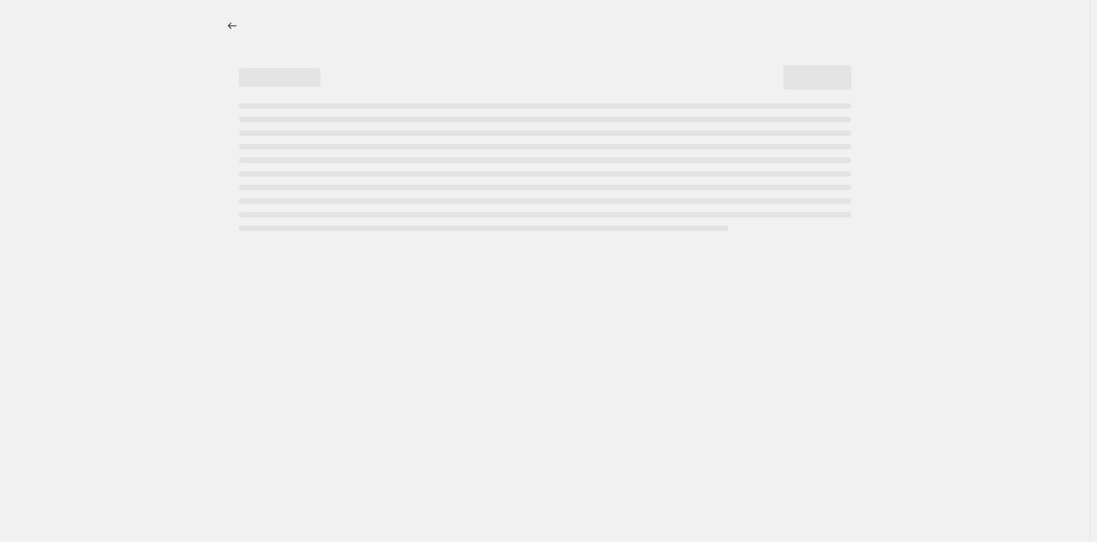
select select "percentage"
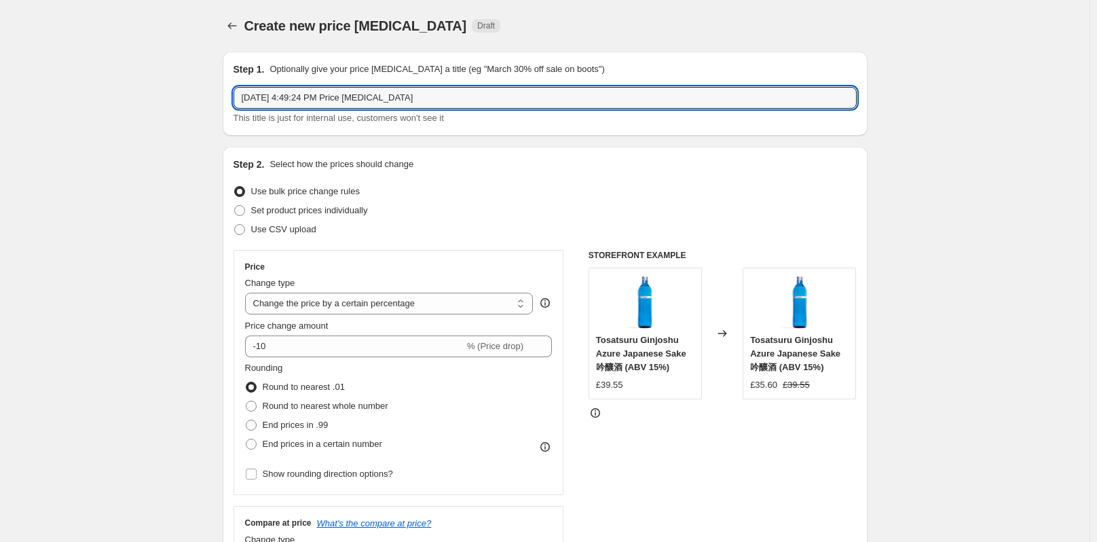
drag, startPoint x: 416, startPoint y: 100, endPoint x: 196, endPoint y: 93, distance: 220.8
paste input "📂Preparation for Short date Oct"
type input "📂Preparation for Short date Oct"
click at [245, 213] on span at bounding box center [239, 210] width 11 height 11
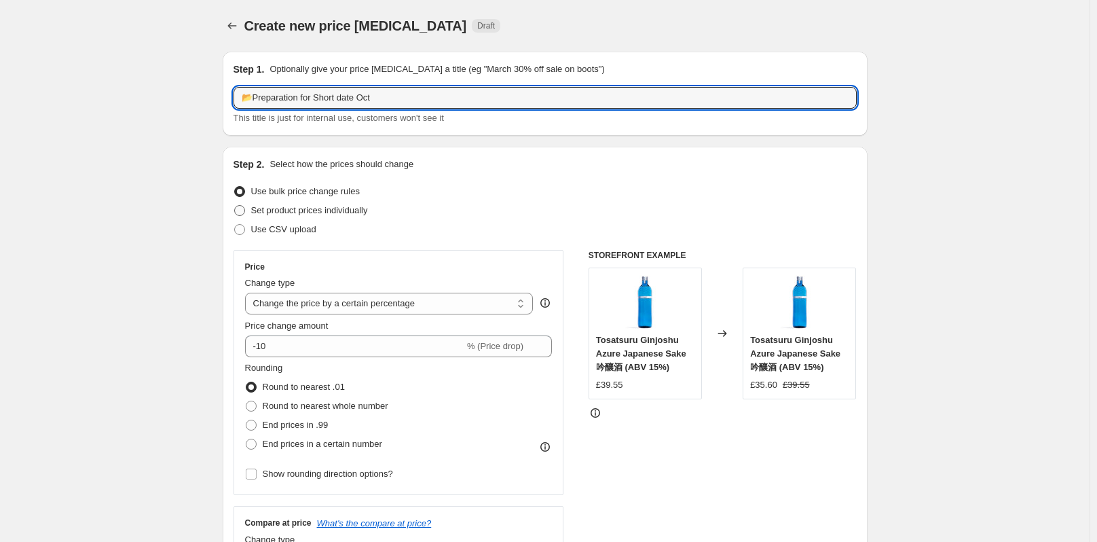
click at [235, 206] on input "Set product prices individually" at bounding box center [234, 205] width 1 height 1
radio input "true"
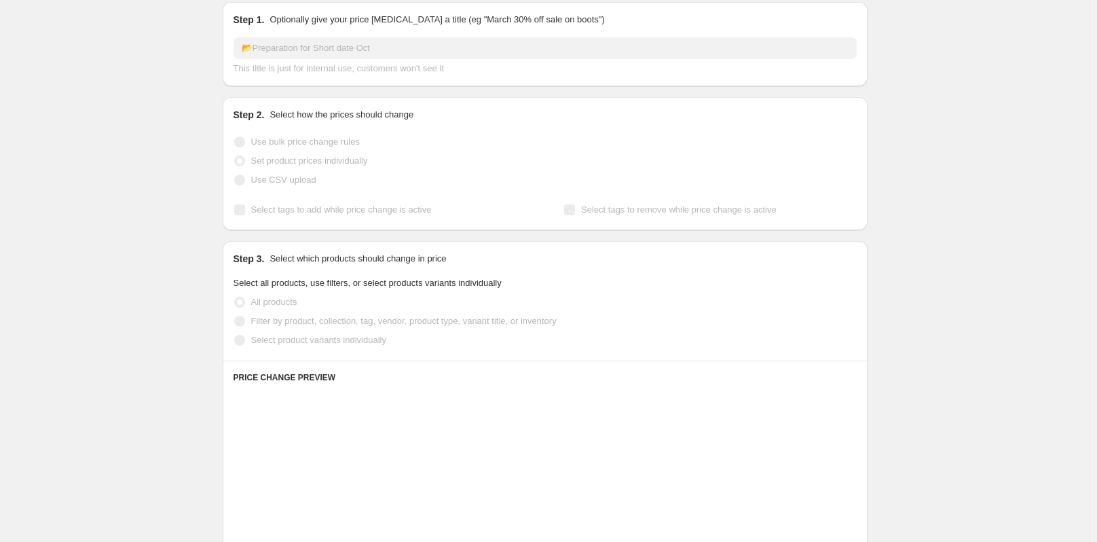
scroll to position [136, 0]
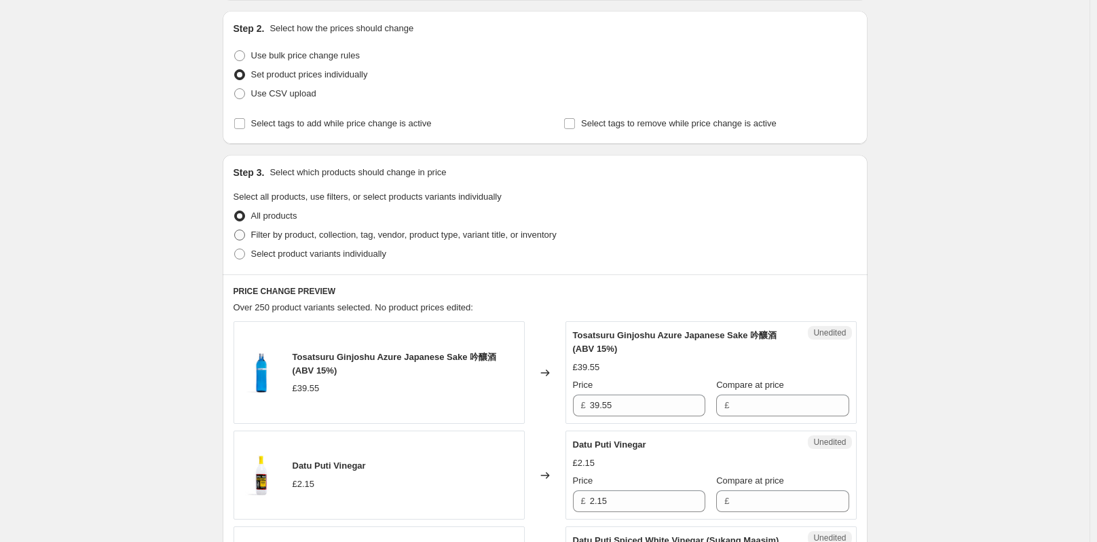
click at [238, 233] on span at bounding box center [239, 235] width 11 height 11
click at [235, 230] on input "Filter by product, collection, tag, vendor, product type, variant title, or inv…" at bounding box center [234, 230] width 1 height 1
radio input "true"
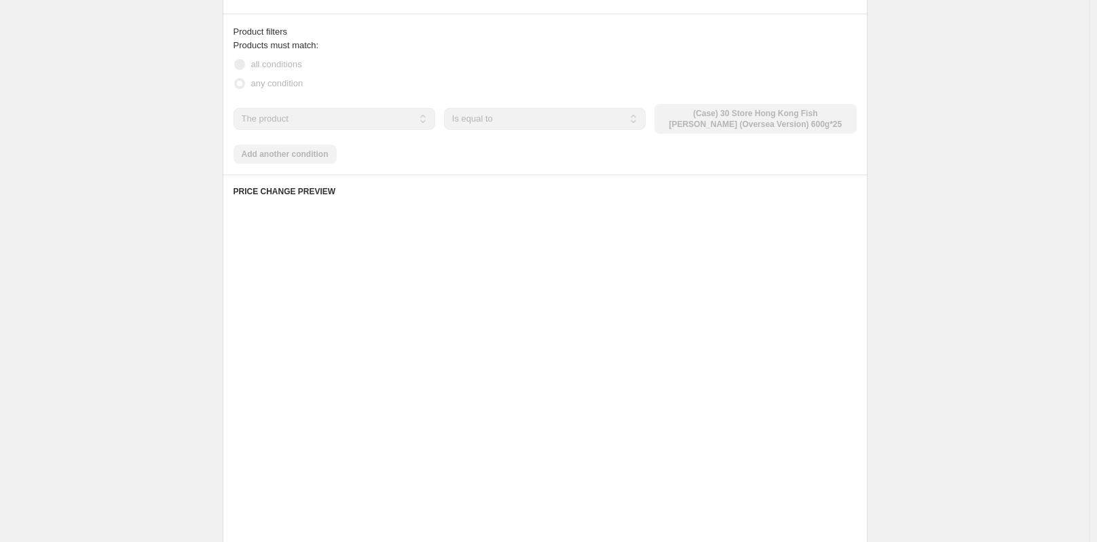
scroll to position [407, 0]
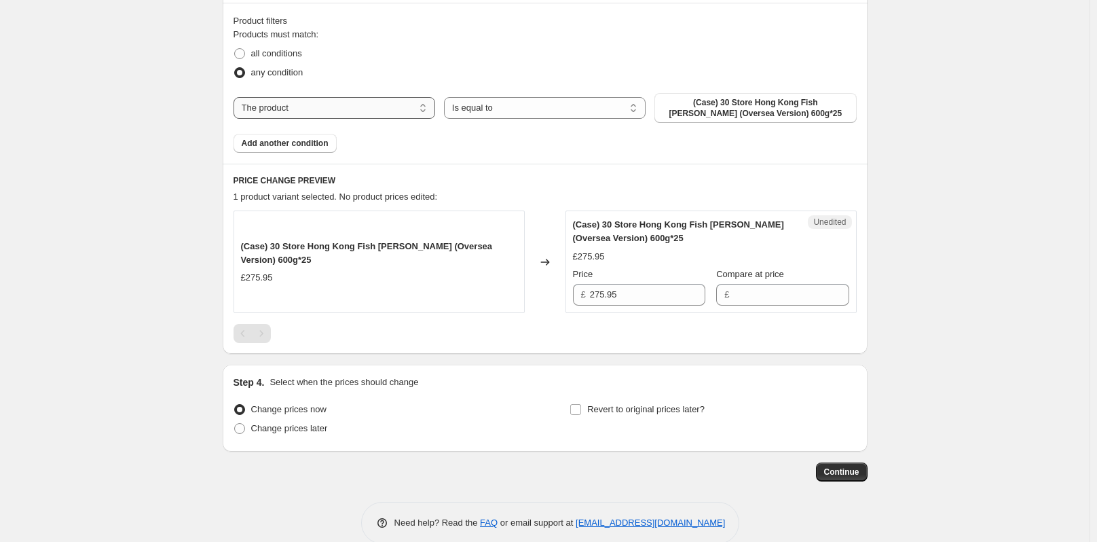
click at [316, 105] on select "The product The product's collection The product's tag The product's vendor The…" at bounding box center [335, 108] width 202 height 22
select select "collection"
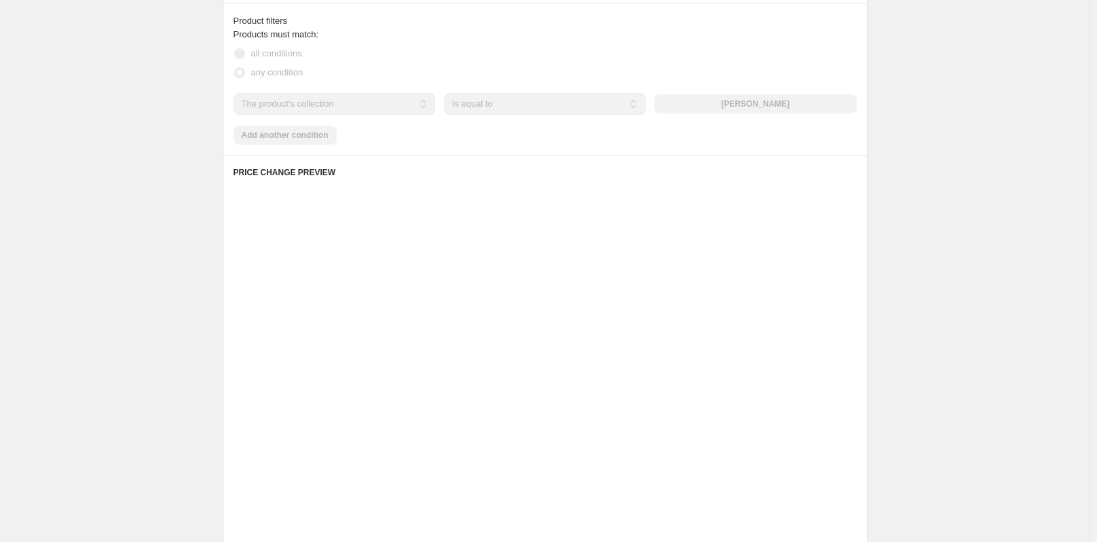
scroll to position [282, 0]
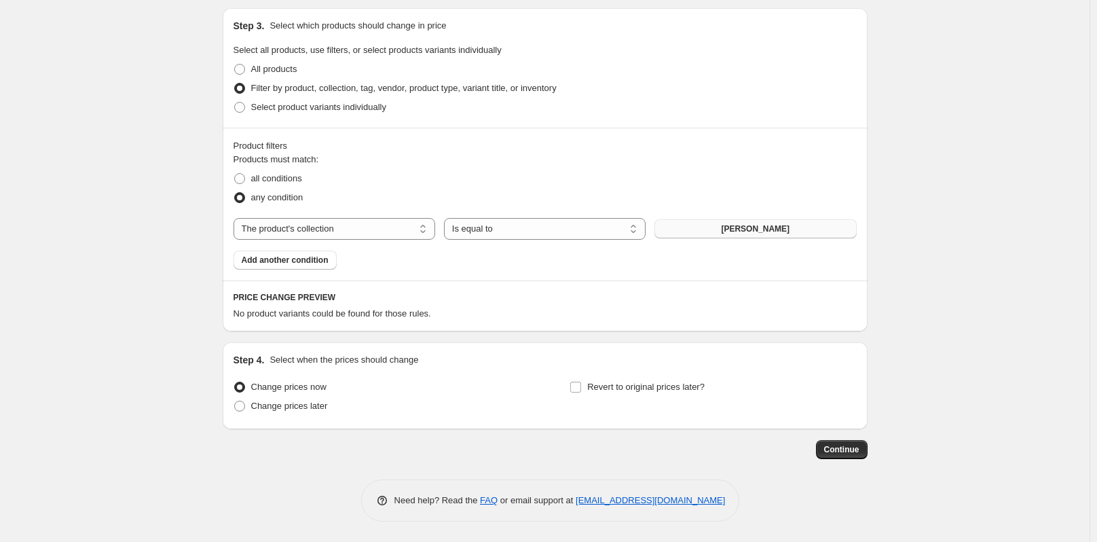
click at [719, 234] on button "[PERSON_NAME]" at bounding box center [756, 228] width 202 height 19
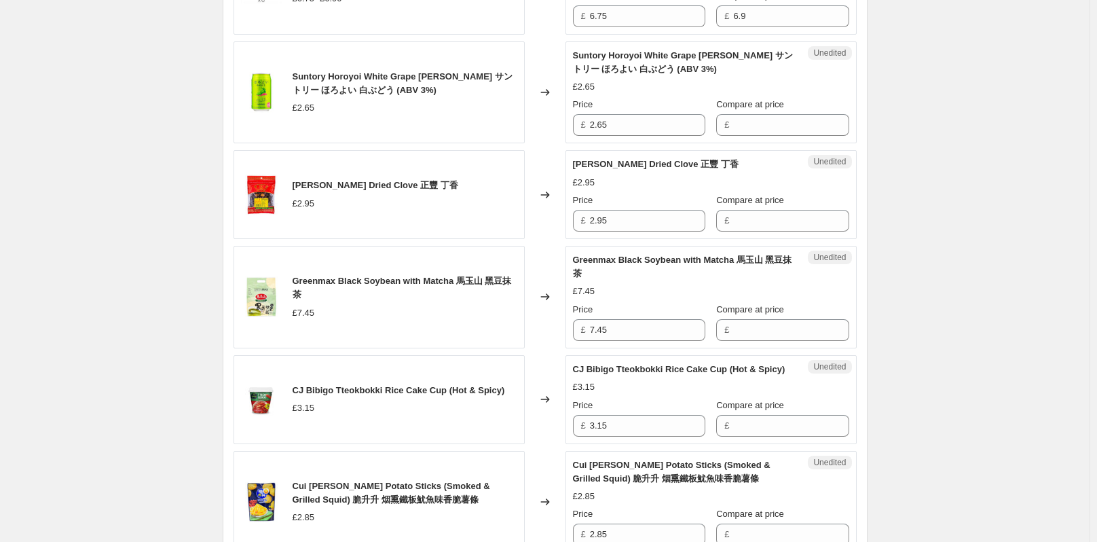
scroll to position [1029, 0]
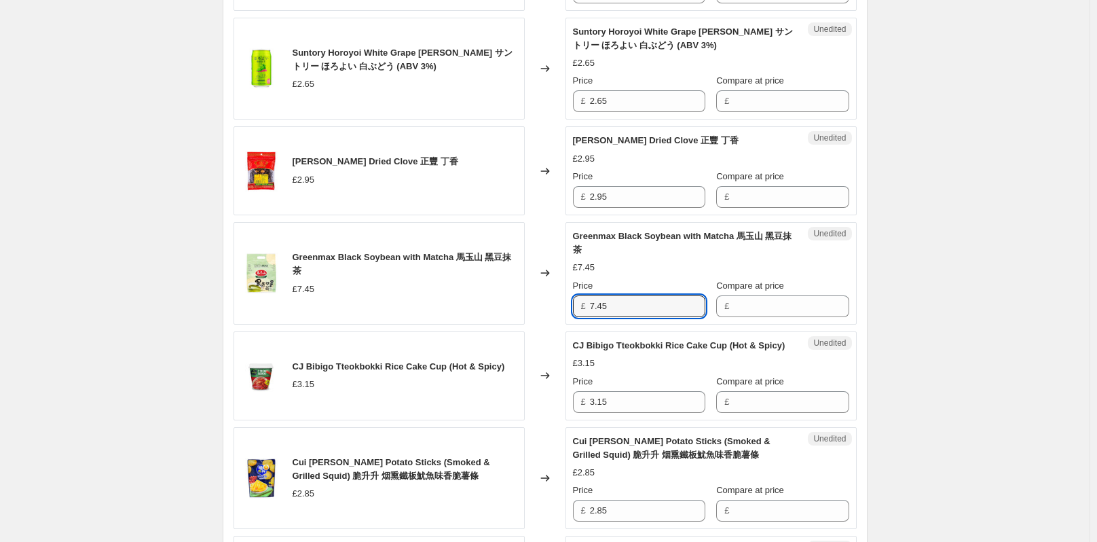
drag, startPoint x: 613, startPoint y: 312, endPoint x: 574, endPoint y: 310, distance: 39.4
click at [574, 310] on div "Unedited Greenmax Black Soybean with Matcha 馬玉山 黑豆抹茶 £7.45 Price £ 7.45 Compare…" at bounding box center [711, 273] width 291 height 103
type input "7.45"
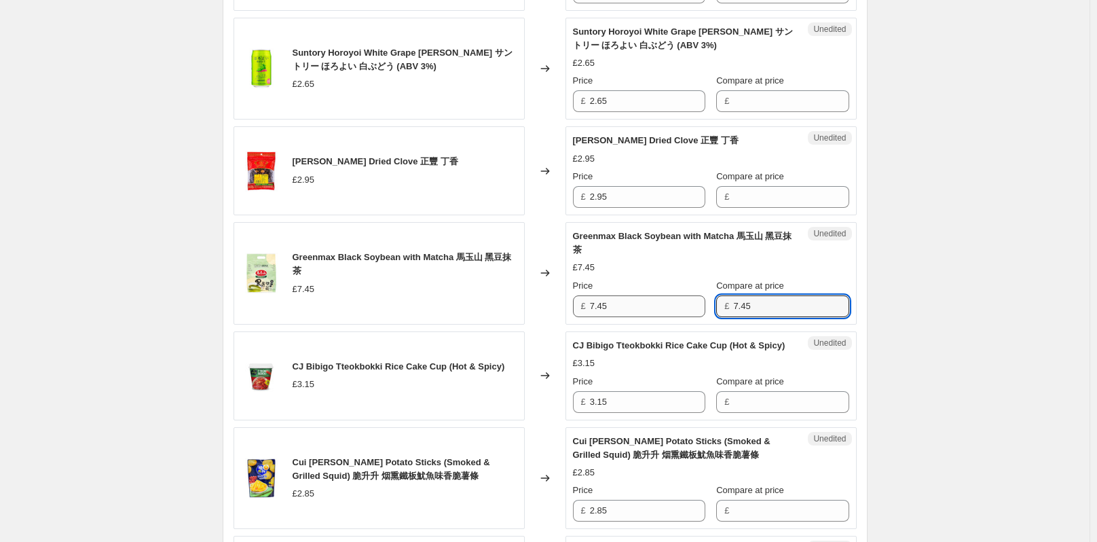
type input "7.45"
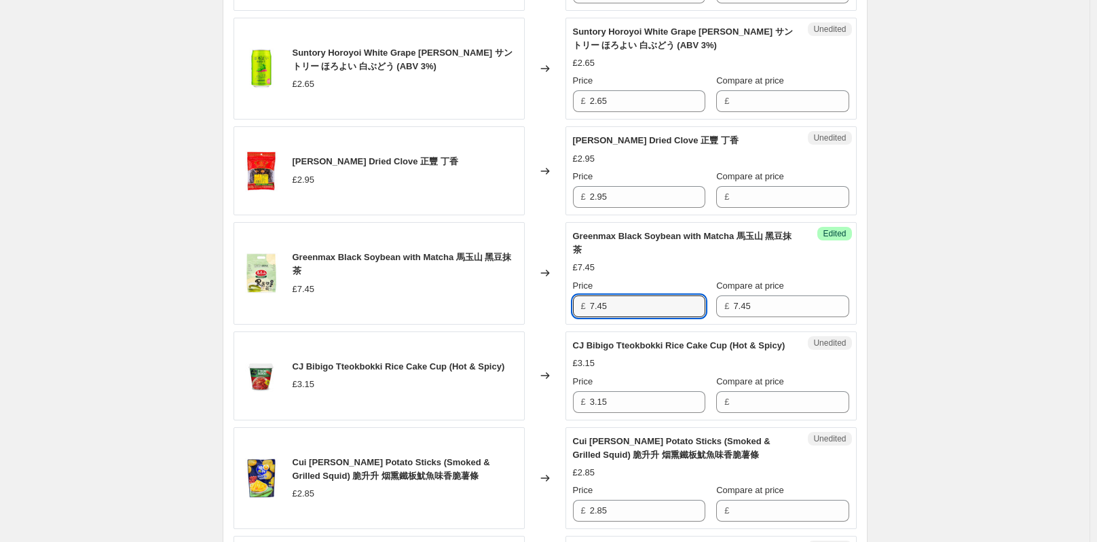
drag, startPoint x: 612, startPoint y: 306, endPoint x: 585, endPoint y: 306, distance: 27.8
click at [585, 306] on div "£ 7.45" at bounding box center [639, 306] width 132 height 22
type input "5.22"
click at [957, 405] on div "Create new price [MEDICAL_DATA]. This page is ready Create new price [MEDICAL_D…" at bounding box center [545, 108] width 1090 height 2274
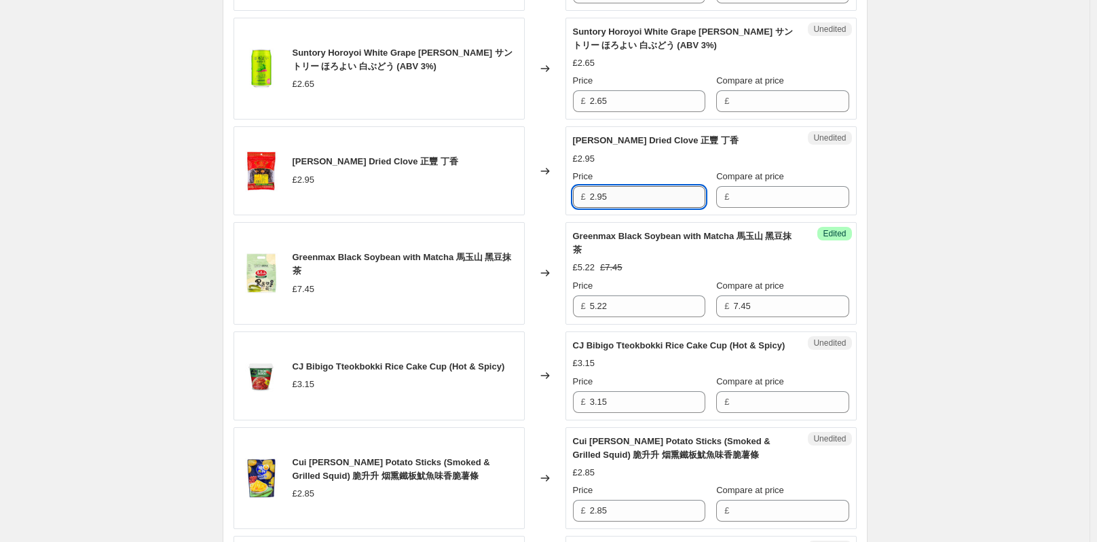
drag, startPoint x: 640, startPoint y: 195, endPoint x: 596, endPoint y: 197, distance: 44.2
click at [596, 197] on input "2.95" at bounding box center [647, 197] width 115 height 22
click at [625, 197] on input "2.95" at bounding box center [647, 197] width 115 height 22
drag, startPoint x: 600, startPoint y: 197, endPoint x: 591, endPoint y: 196, distance: 9.6
click at [591, 196] on div "£ 2.95" at bounding box center [639, 197] width 132 height 22
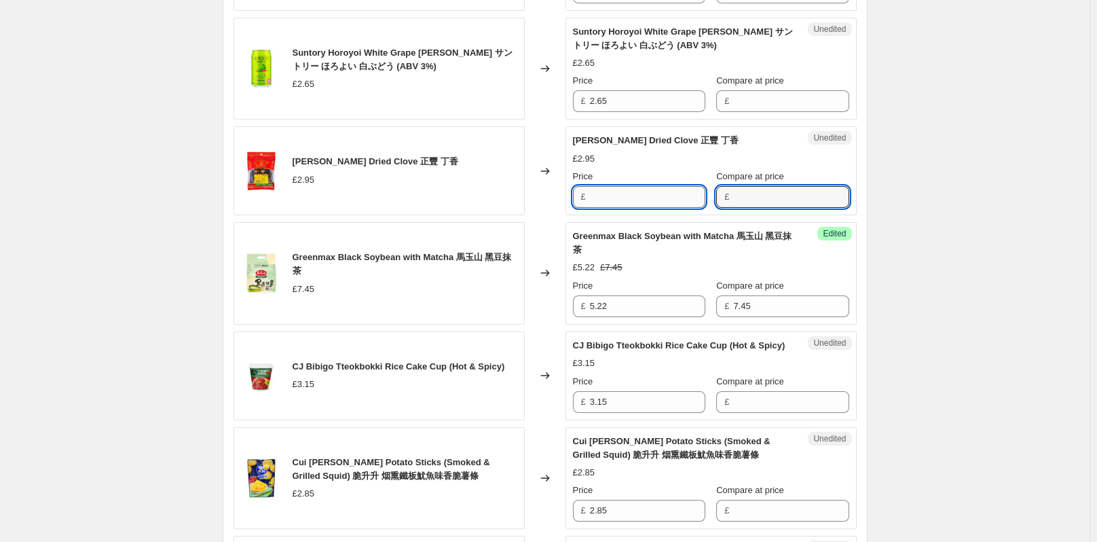
type input "2.95"
click at [638, 195] on input "2.95" at bounding box center [647, 197] width 115 height 22
type input "2.07"
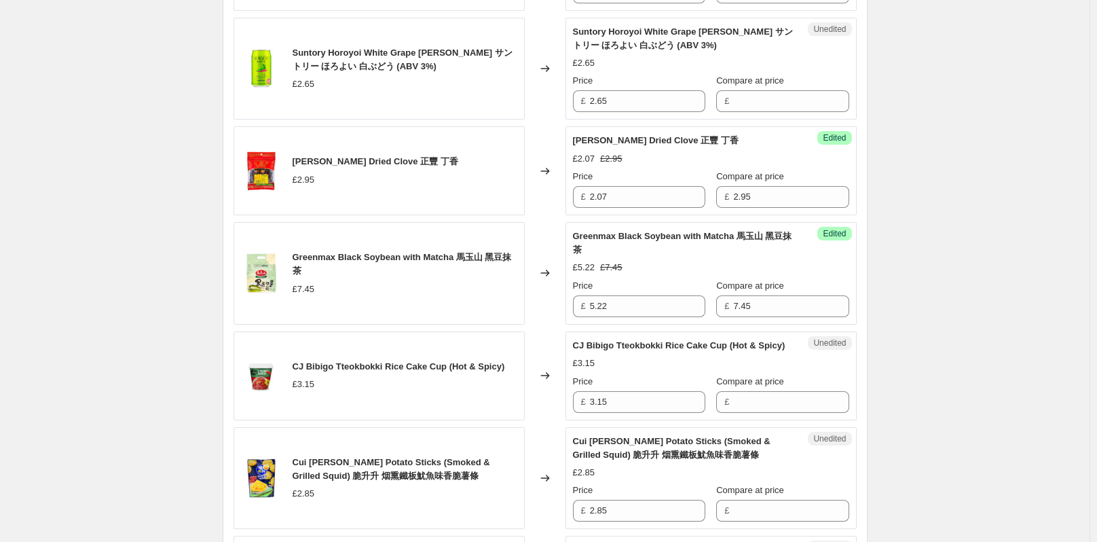
click at [949, 285] on div "Create new price [MEDICAL_DATA]. This page is ready Create new price [MEDICAL_D…" at bounding box center [545, 108] width 1090 height 2274
drag, startPoint x: 612, startPoint y: 101, endPoint x: 593, endPoint y: 101, distance: 18.3
click at [593, 101] on input "2.65" at bounding box center [647, 101] width 115 height 22
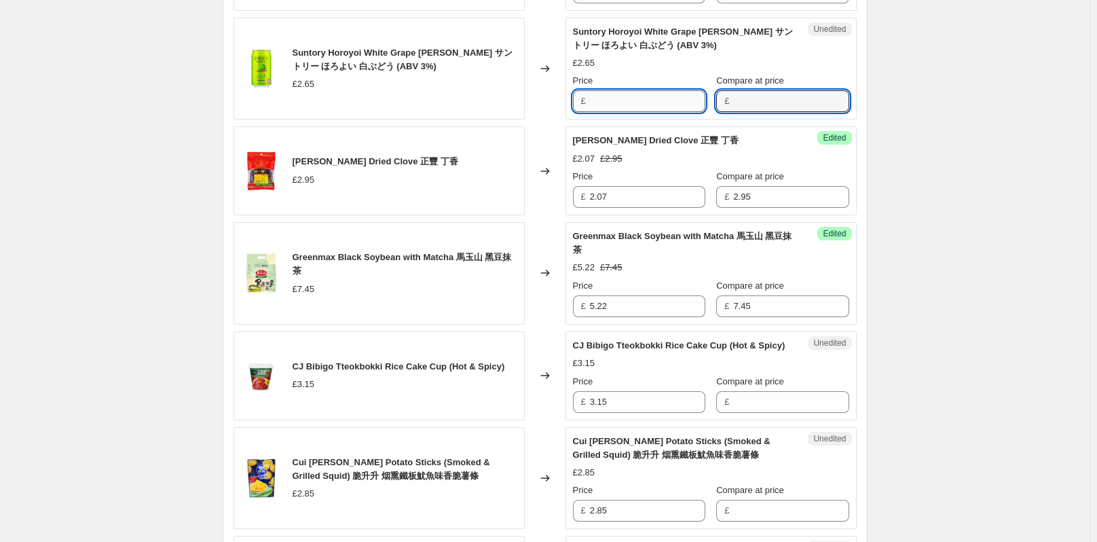
type input "2.65"
click at [647, 103] on input "2.65" at bounding box center [647, 101] width 115 height 22
type input "2"
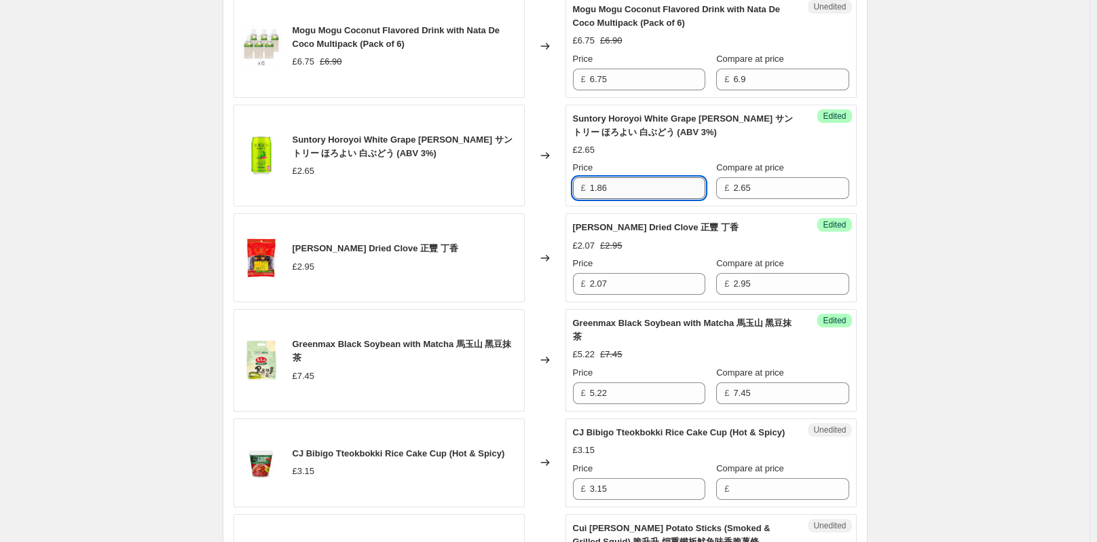
scroll to position [894, 0]
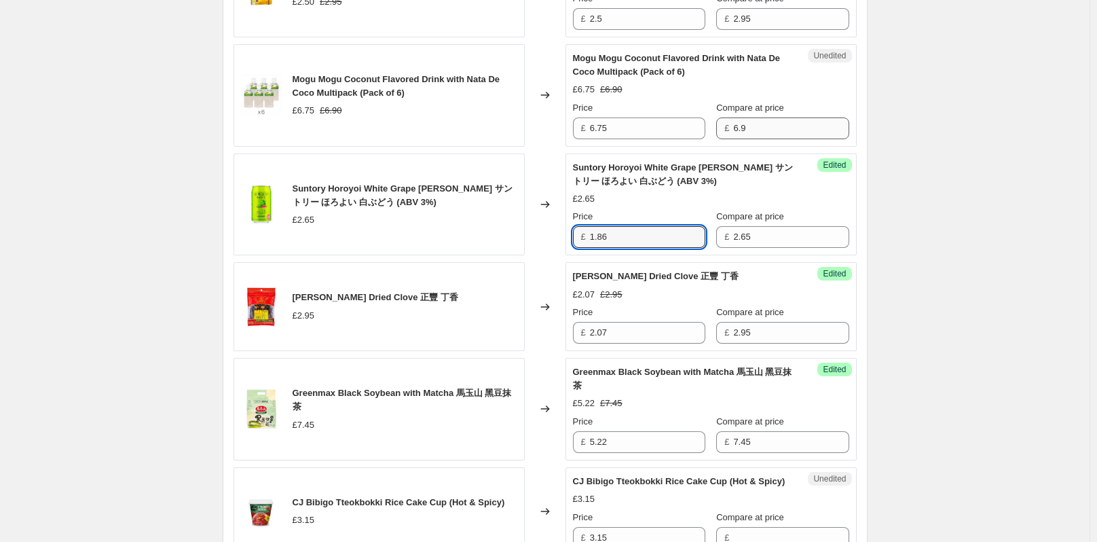
type input "1.86"
click at [765, 132] on input "6.9" at bounding box center [790, 128] width 115 height 22
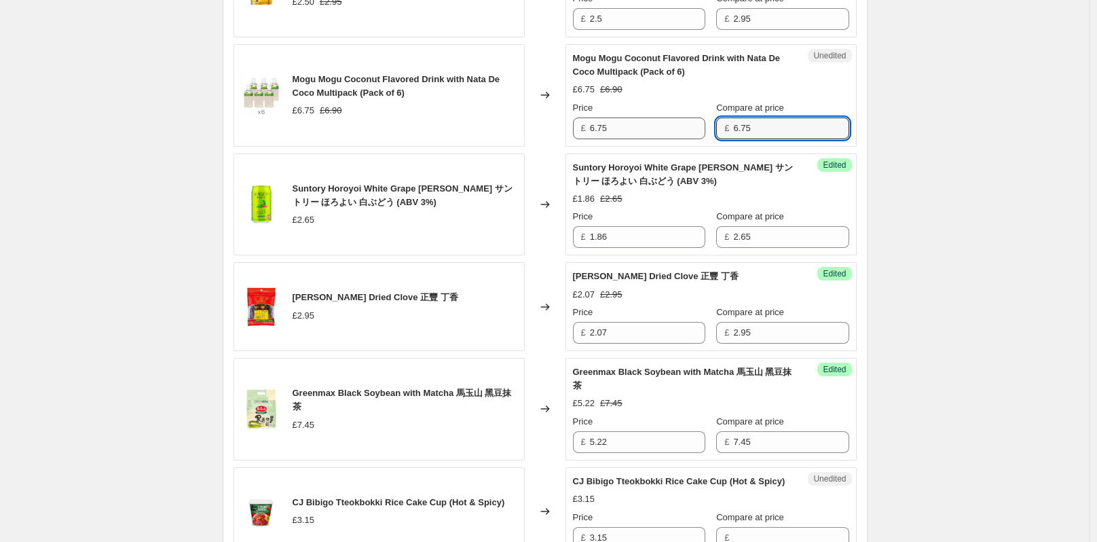
type input "6.75"
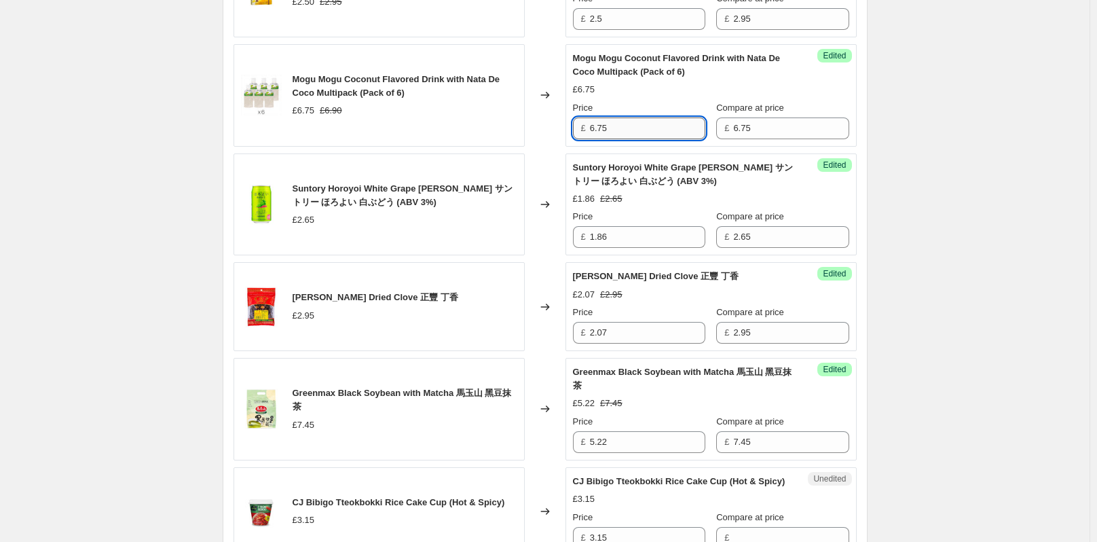
click at [663, 132] on input "6.75" at bounding box center [647, 128] width 115 height 22
type input "6"
type input "5.52"
click at [1016, 159] on div "Create new price [MEDICAL_DATA]. This page is ready Create new price [MEDICAL_D…" at bounding box center [545, 243] width 1090 height 2274
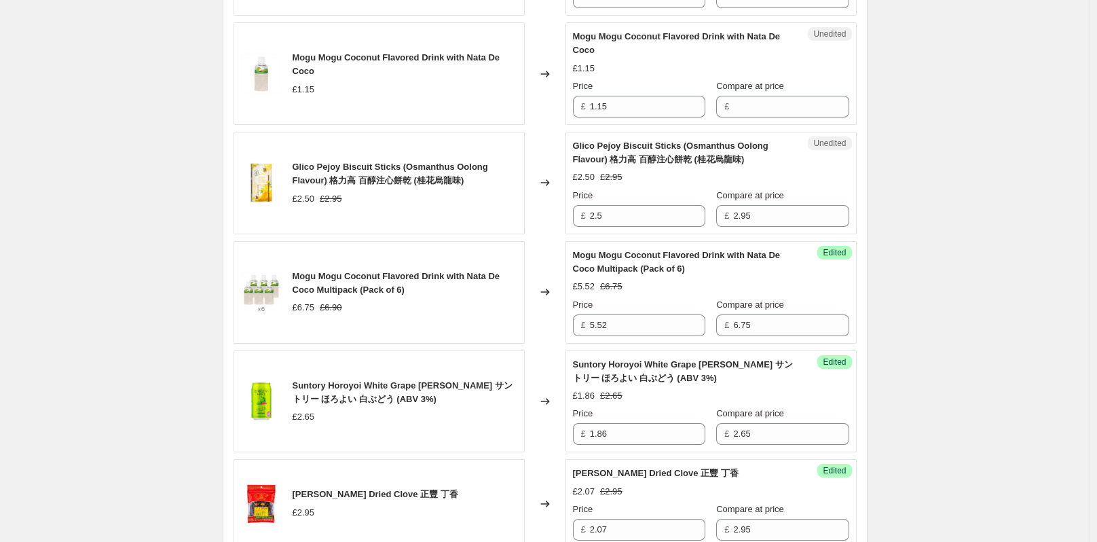
scroll to position [622, 0]
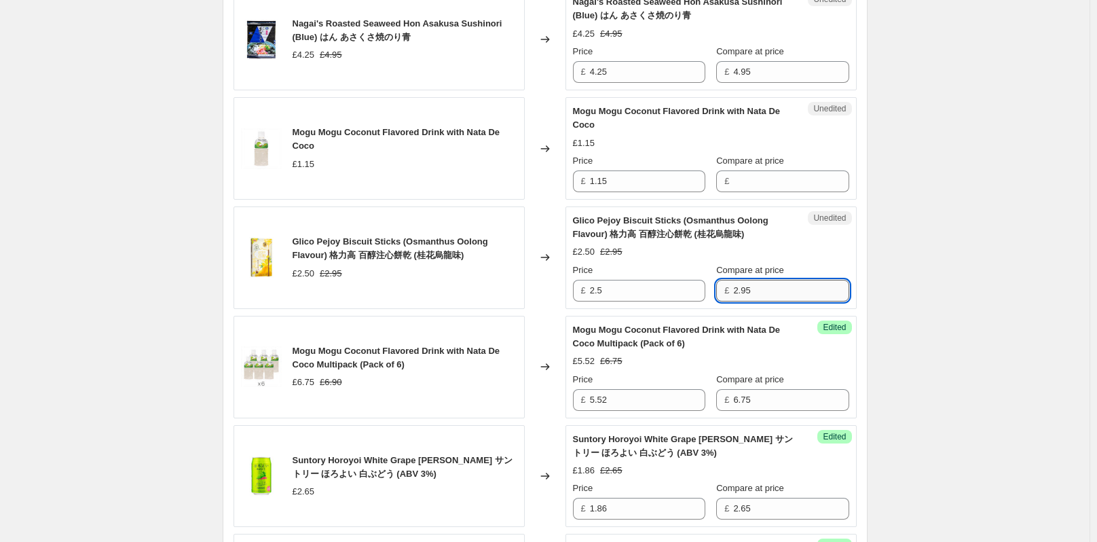
click at [771, 291] on input "2.95" at bounding box center [790, 291] width 115 height 22
type input "2.50"
click at [672, 293] on input "2.5" at bounding box center [647, 291] width 115 height 22
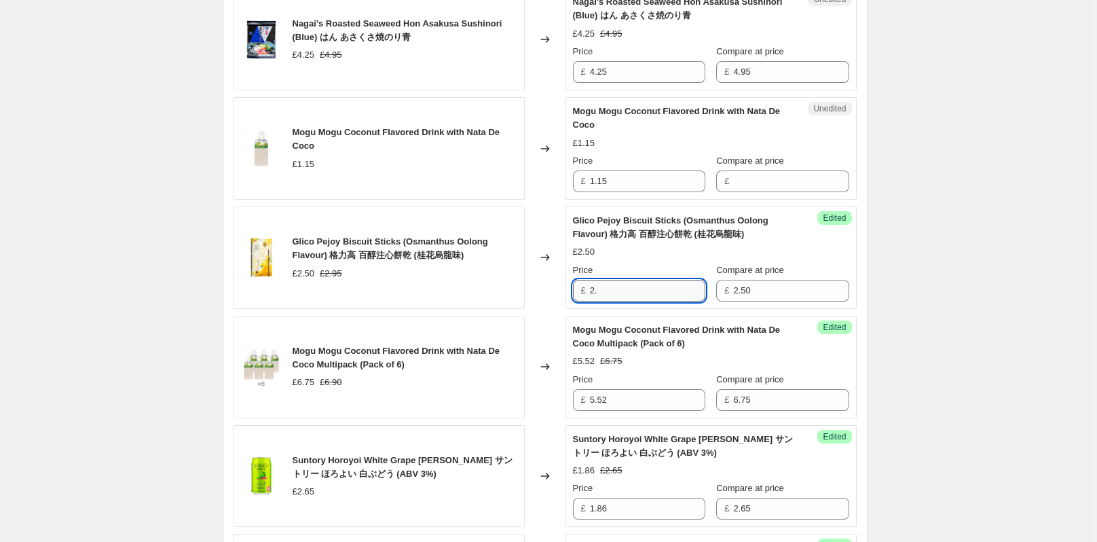
type input "2"
type input "1.75"
click at [987, 342] on div "Create new price [MEDICAL_DATA]. This page is ready Create new price [MEDICAL_D…" at bounding box center [545, 515] width 1090 height 2274
click at [1014, 291] on div "Create new price [MEDICAL_DATA]. This page is ready Create new price [MEDICAL_D…" at bounding box center [545, 515] width 1090 height 2274
click at [648, 287] on input "1.75" at bounding box center [647, 291] width 115 height 22
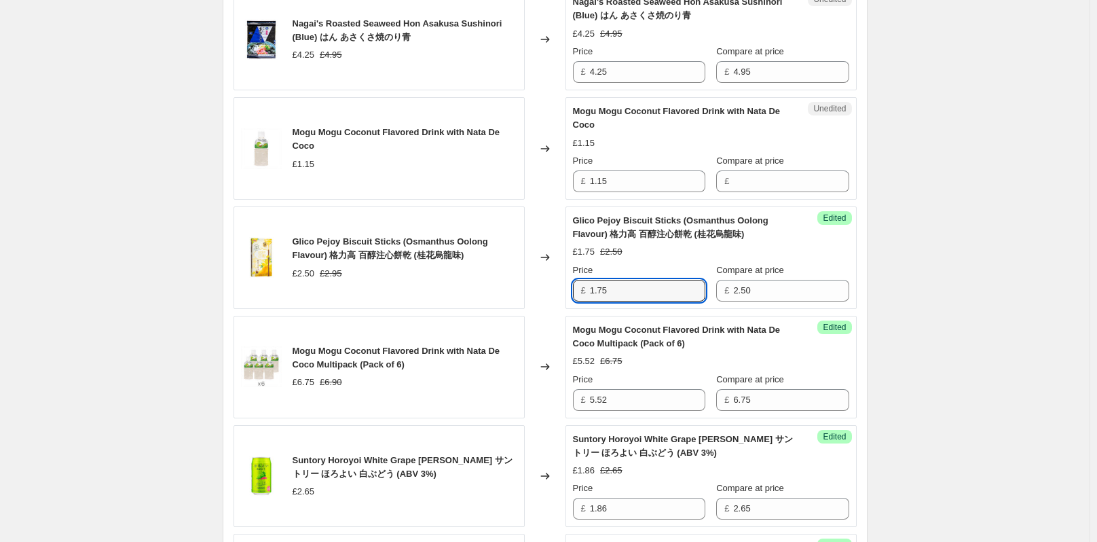
drag, startPoint x: 631, startPoint y: 289, endPoint x: 587, endPoint y: 291, distance: 44.8
click at [587, 291] on div "£ 1.75" at bounding box center [639, 291] width 132 height 22
type input "1.75"
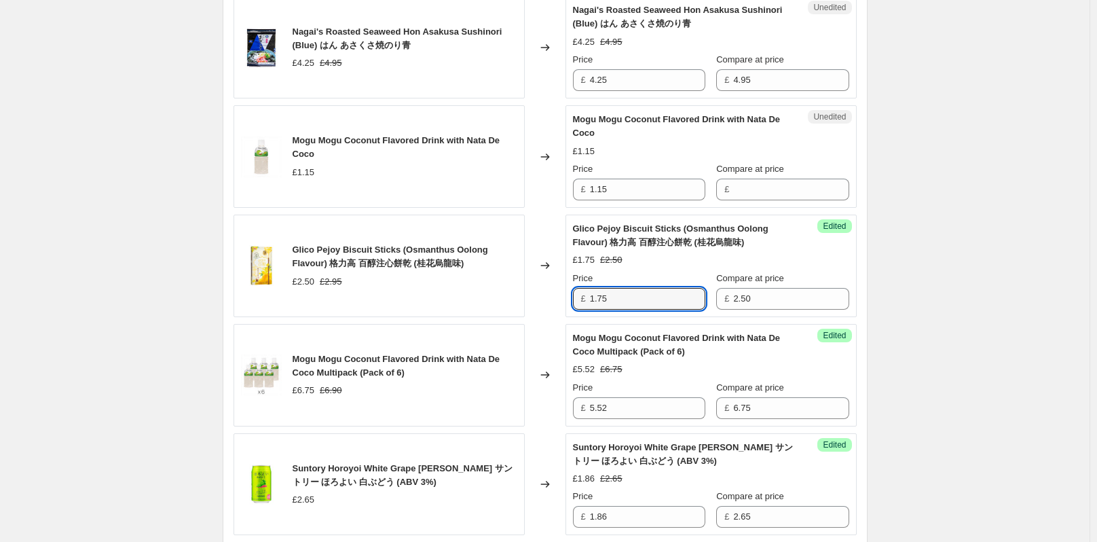
scroll to position [553, 0]
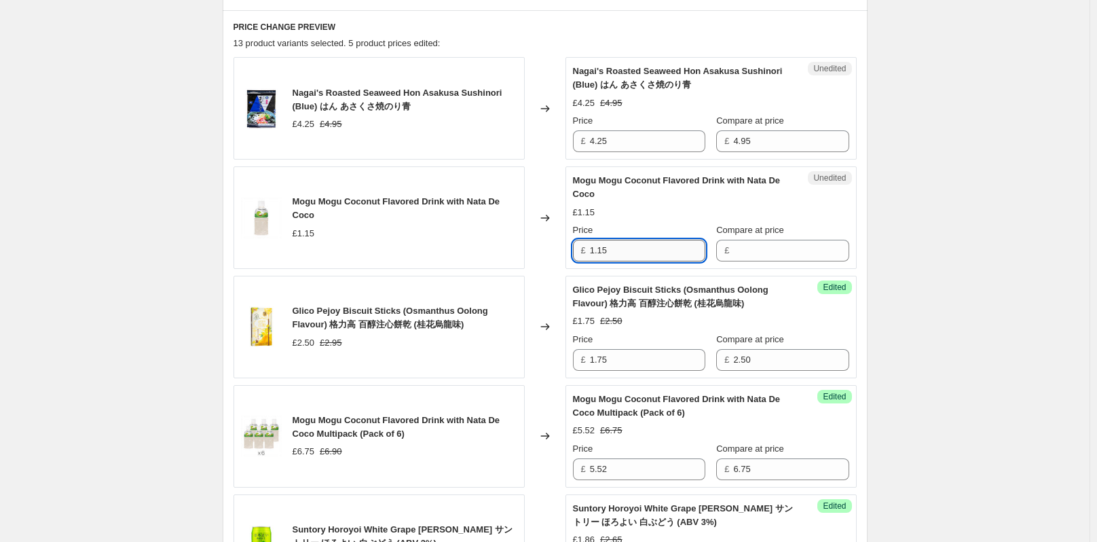
drag, startPoint x: 631, startPoint y: 247, endPoint x: 595, endPoint y: 247, distance: 36.0
click at [595, 247] on input "1.15" at bounding box center [647, 251] width 115 height 22
type input "1.15"
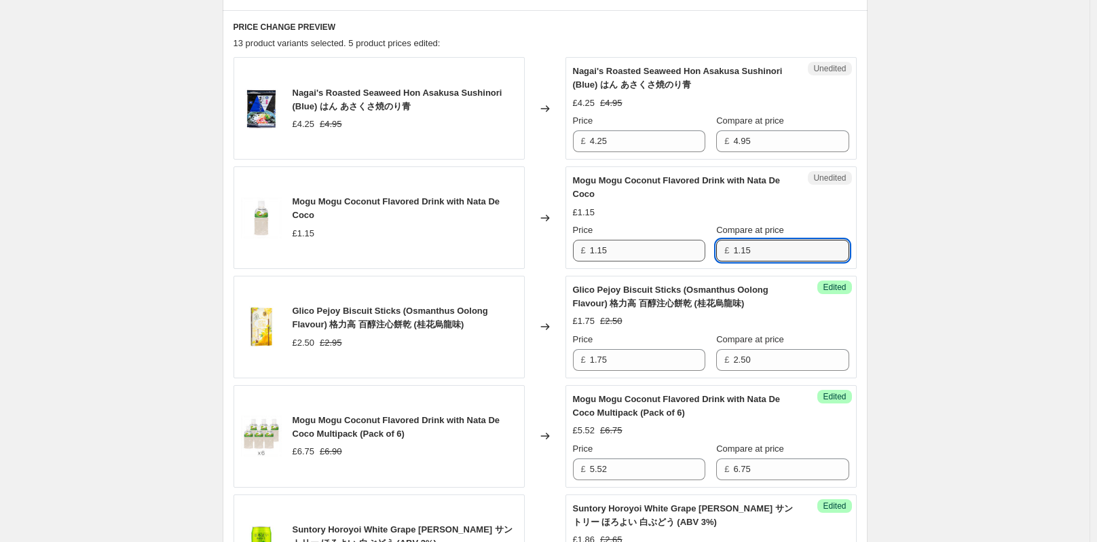
type input "1.15"
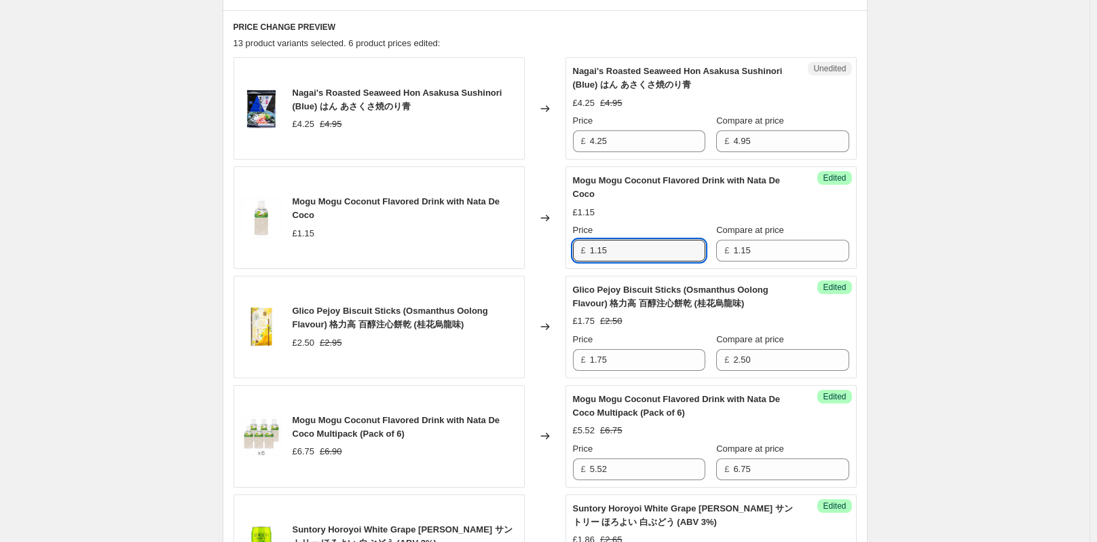
drag, startPoint x: 636, startPoint y: 253, endPoint x: 583, endPoint y: 255, distance: 52.3
click at [583, 255] on div "£ 1.15" at bounding box center [639, 251] width 132 height 22
type input "0.92"
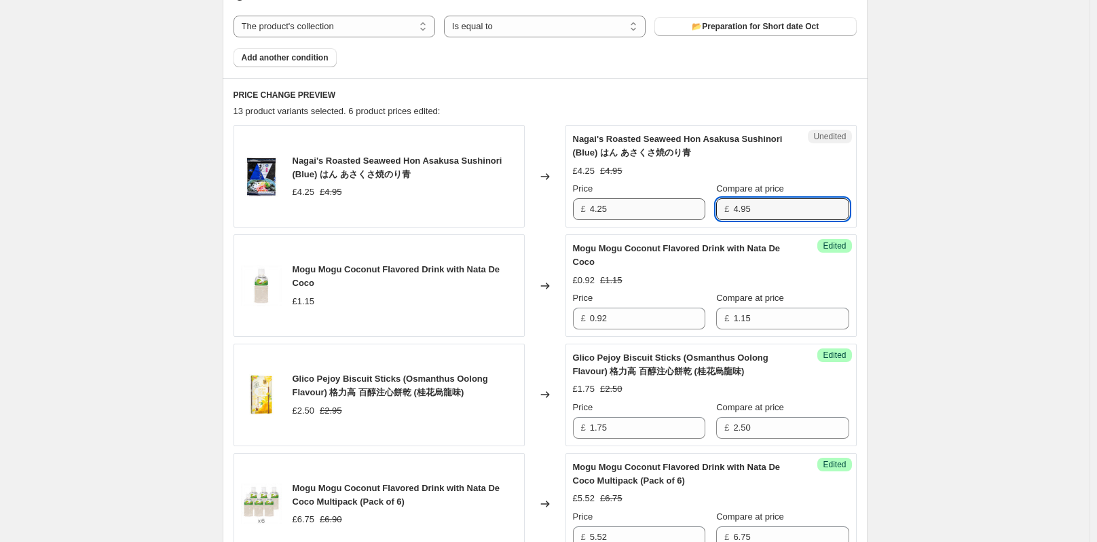
drag, startPoint x: 767, startPoint y: 210, endPoint x: 708, endPoint y: 210, distance: 59.1
click at [708, 210] on div "Price £ 4.25 Compare at price £ 4.95" at bounding box center [711, 201] width 276 height 38
type input "4.25"
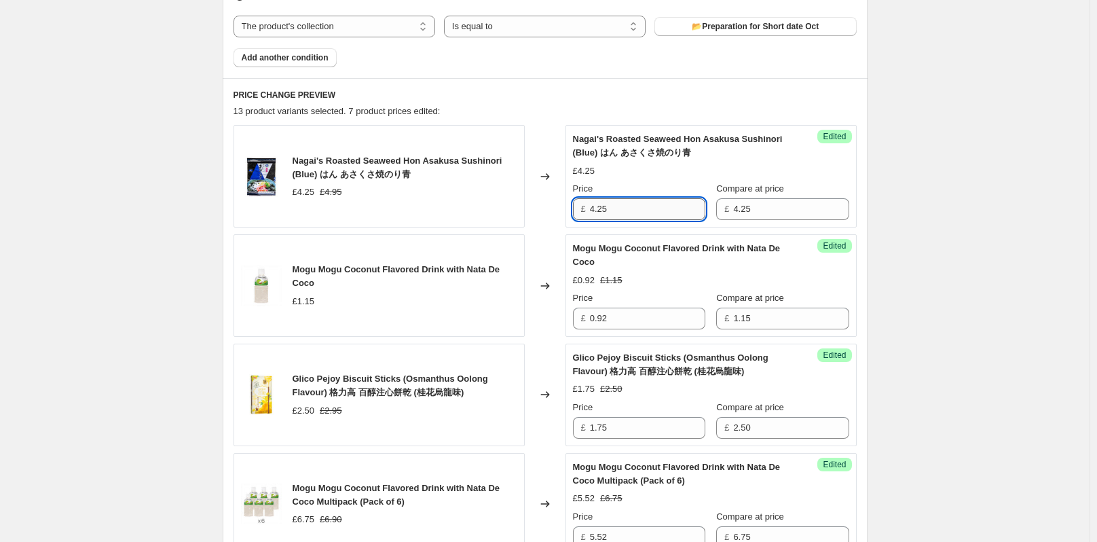
drag, startPoint x: 612, startPoint y: 213, endPoint x: 594, endPoint y: 213, distance: 17.7
click at [594, 213] on input "4.25" at bounding box center [647, 209] width 115 height 22
type input "2.98"
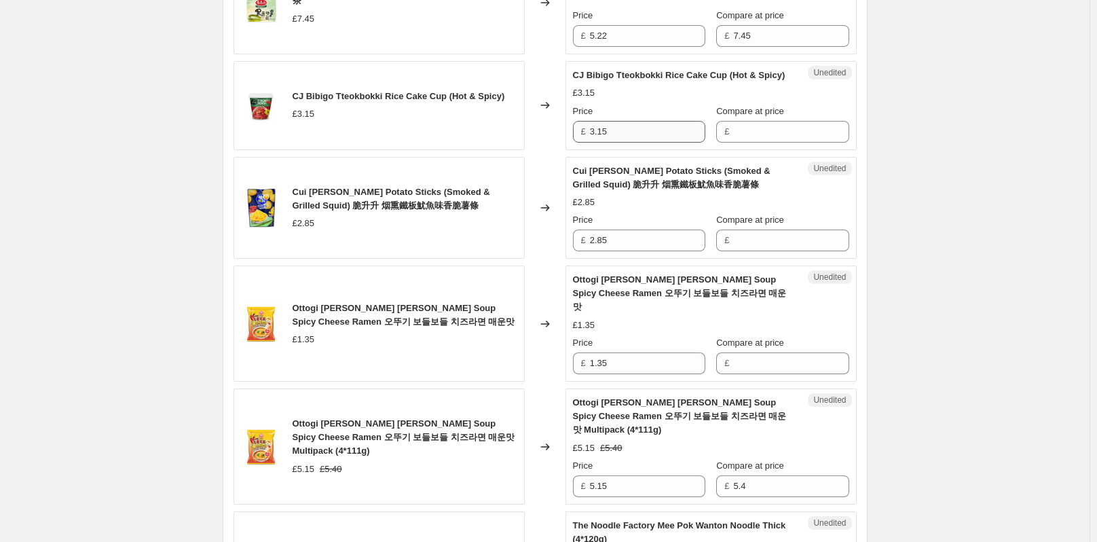
scroll to position [1232, 0]
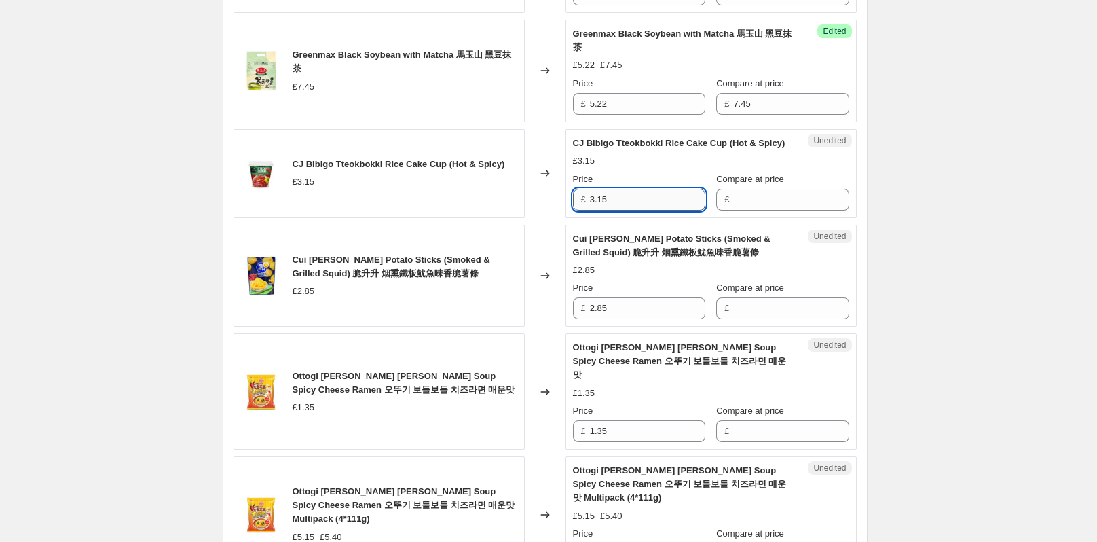
click at [622, 207] on input "3.15" at bounding box center [647, 200] width 115 height 22
drag, startPoint x: 593, startPoint y: 208, endPoint x: 569, endPoint y: 211, distance: 24.0
click at [569, 211] on div "Unedited CJ Bibigo Tteokbokki Rice Cake Cup (Hot & Spicy) £3.15 Price £ 3.15 Co…" at bounding box center [711, 173] width 291 height 89
type input "3.15"
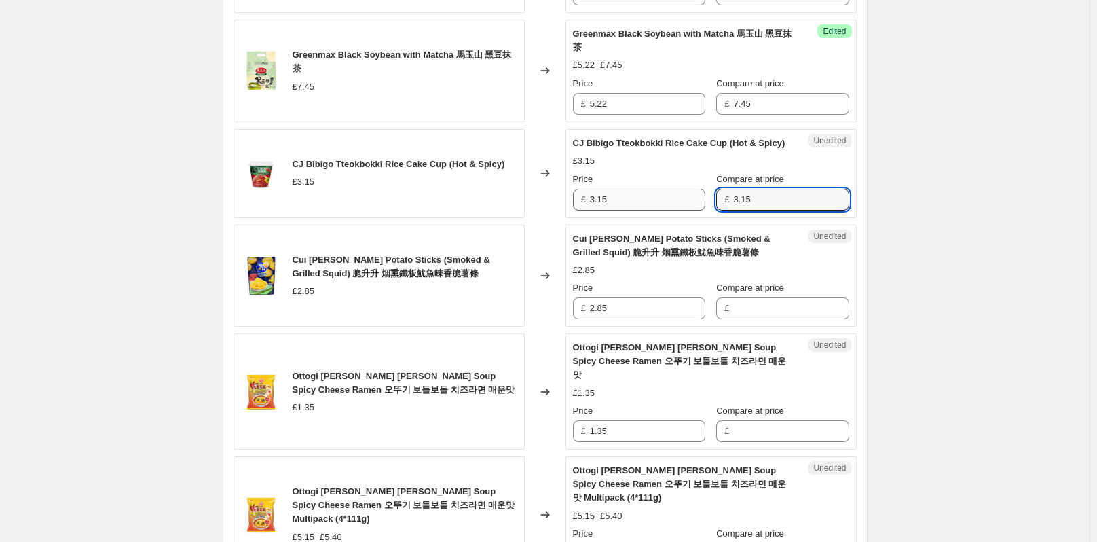
type input "3.15"
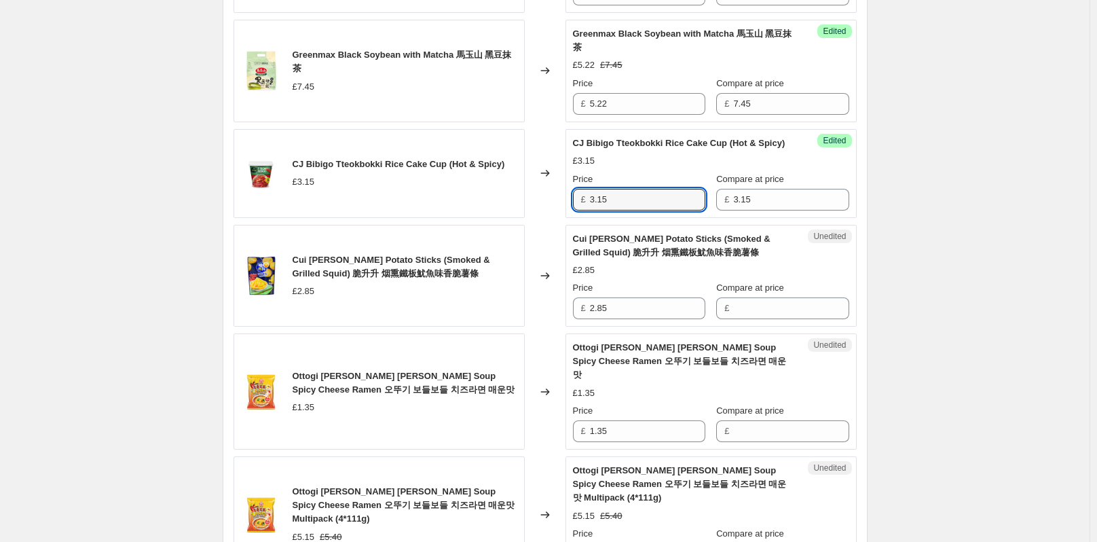
drag, startPoint x: 617, startPoint y: 217, endPoint x: 590, endPoint y: 218, distance: 27.2
click at [590, 210] on div "£ 3.15" at bounding box center [639, 200] width 132 height 22
type input "2.21"
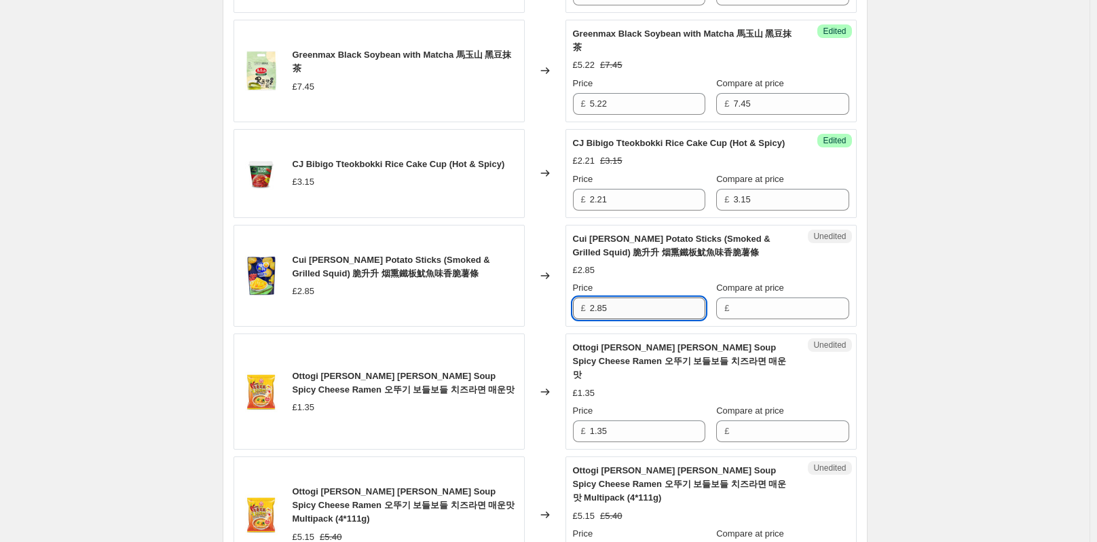
click at [646, 312] on input "2.85" at bounding box center [647, 308] width 115 height 22
drag, startPoint x: 634, startPoint y: 329, endPoint x: 588, endPoint y: 324, distance: 46.5
click at [588, 319] on div "£ 2.85" at bounding box center [639, 308] width 132 height 22
type input "2.85"
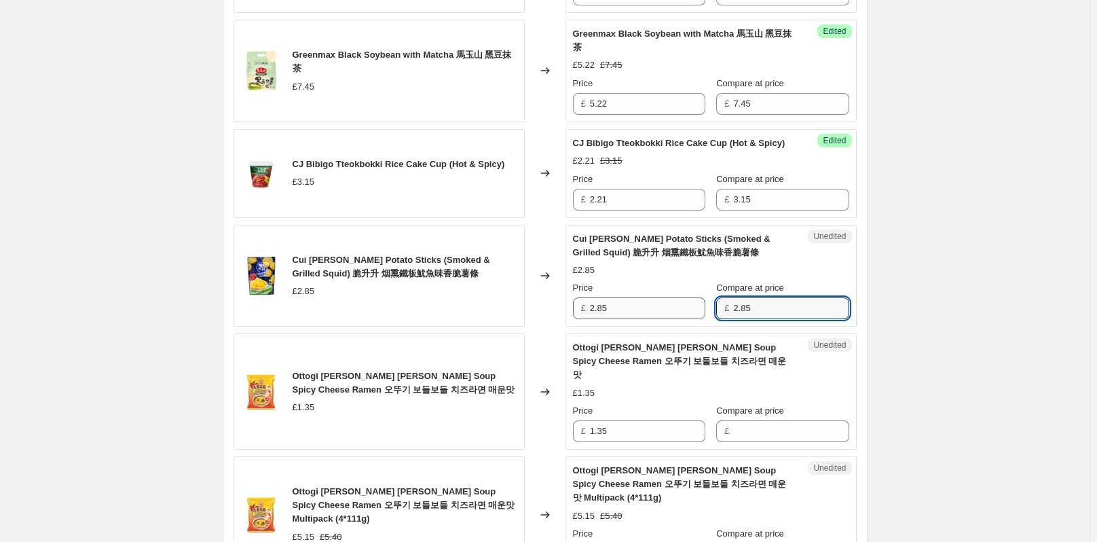
type input "2.85"
click at [636, 319] on input "2.85" at bounding box center [647, 308] width 115 height 22
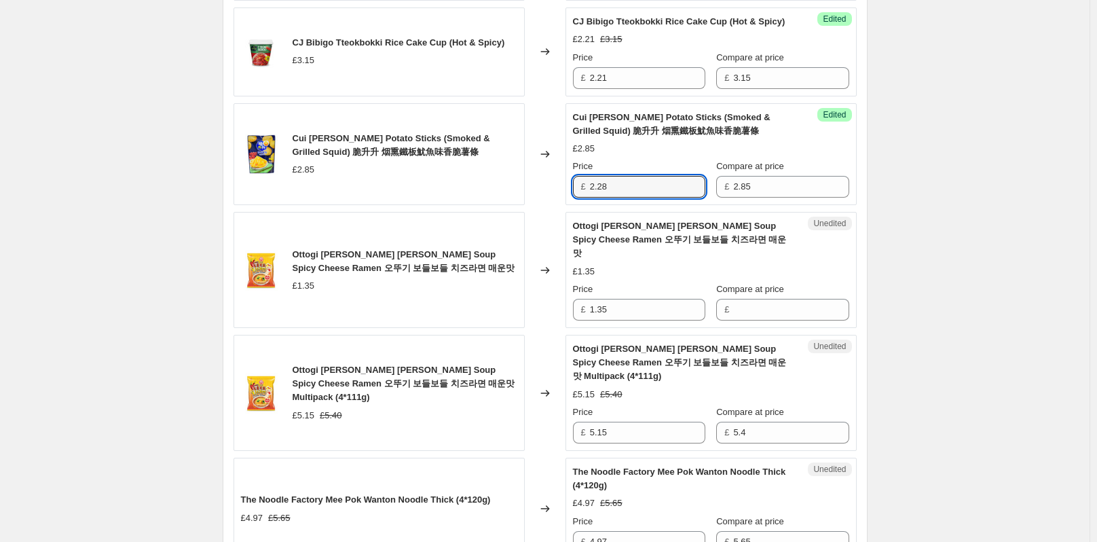
scroll to position [1435, 0]
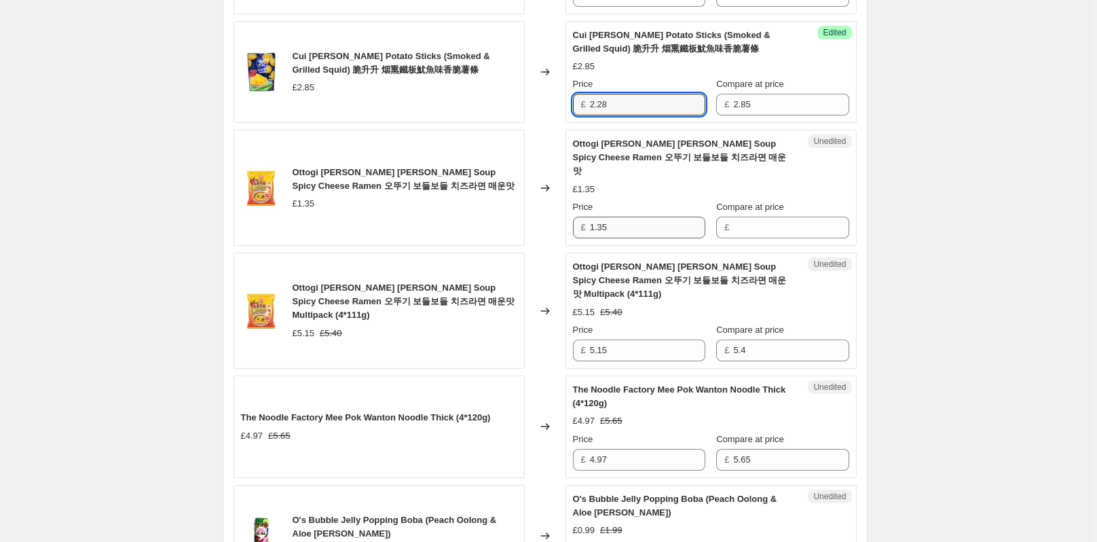
type input "2.28"
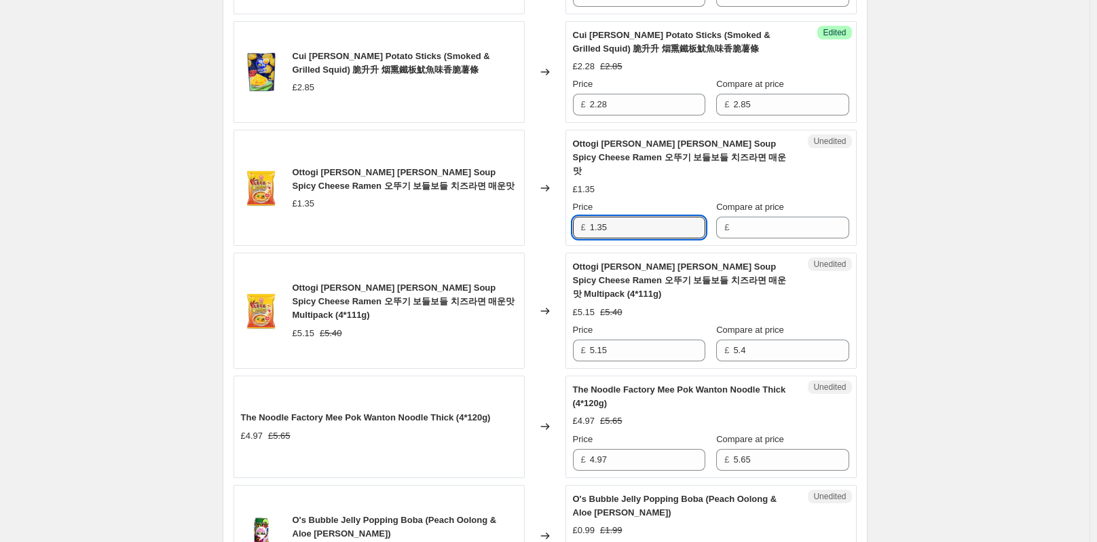
drag, startPoint x: 629, startPoint y: 225, endPoint x: 587, endPoint y: 225, distance: 42.8
click at [587, 225] on div "£ 1.35" at bounding box center [639, 228] width 132 height 22
type input "1.35"
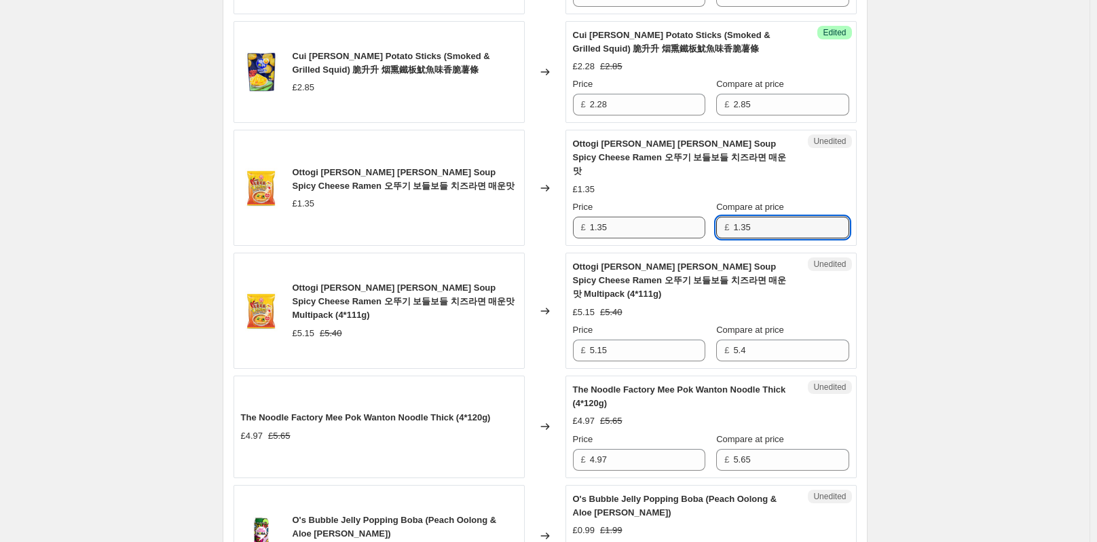
type input "1.35"
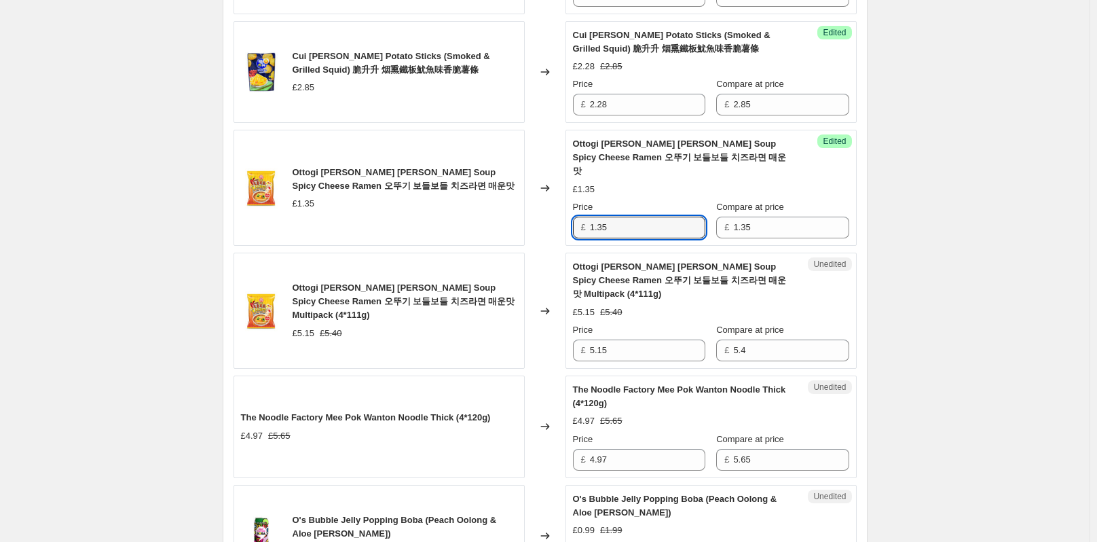
drag, startPoint x: 638, startPoint y: 234, endPoint x: 556, endPoint y: 232, distance: 81.5
click at [556, 232] on div "Ottogi Bodle Bodle Soup Spicy Cheese Ramen 오뚜기 보들보들 치즈라면 매운맛 £1.35 Changed to S…" at bounding box center [545, 188] width 623 height 116
type input "0.95"
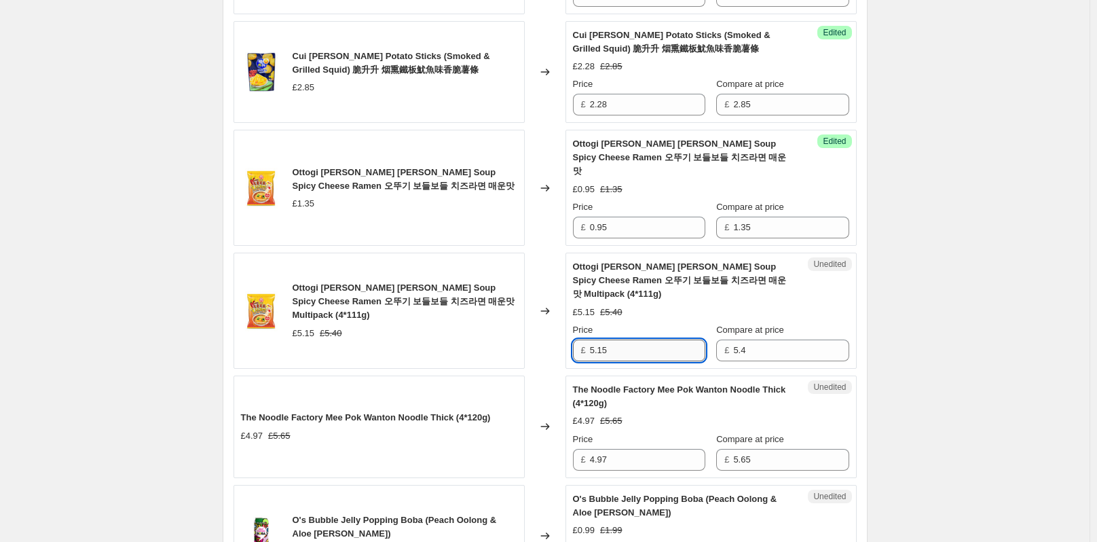
click at [667, 340] on input "5.15" at bounding box center [647, 351] width 115 height 22
drag, startPoint x: 752, startPoint y: 339, endPoint x: 722, endPoint y: 336, distance: 30.0
click at [722, 340] on div "£ 5.4" at bounding box center [782, 351] width 132 height 22
type input "5.15"
drag, startPoint x: 640, startPoint y: 342, endPoint x: 570, endPoint y: 342, distance: 69.9
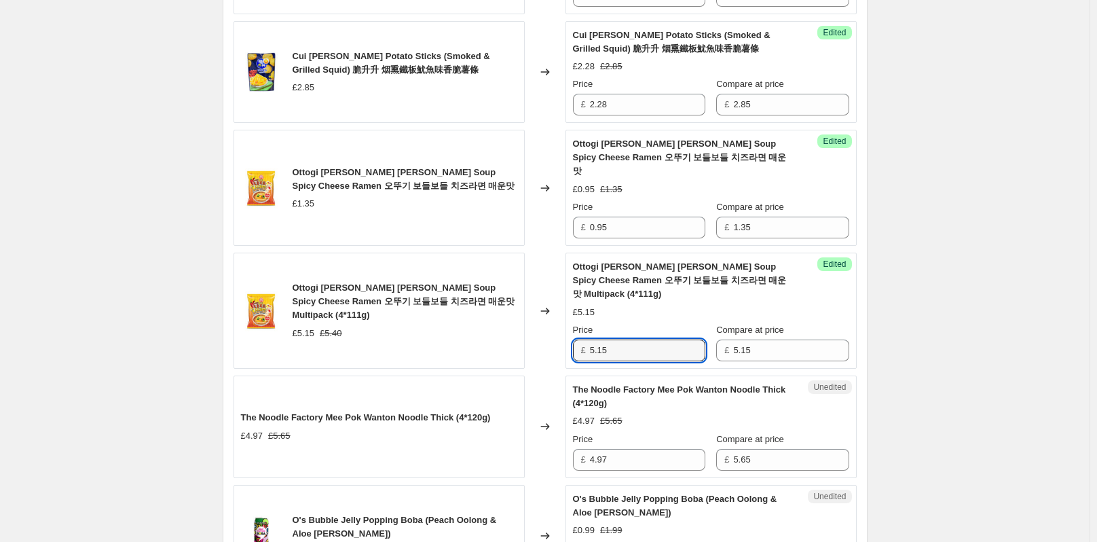
click at [570, 342] on div "Success Edited Ottogi Bodle Bodle Soup Spicy Cheese Ramen 오뚜기 보들보들 치즈라면 매운맛 Mul…" at bounding box center [711, 311] width 291 height 116
type input "3.80"
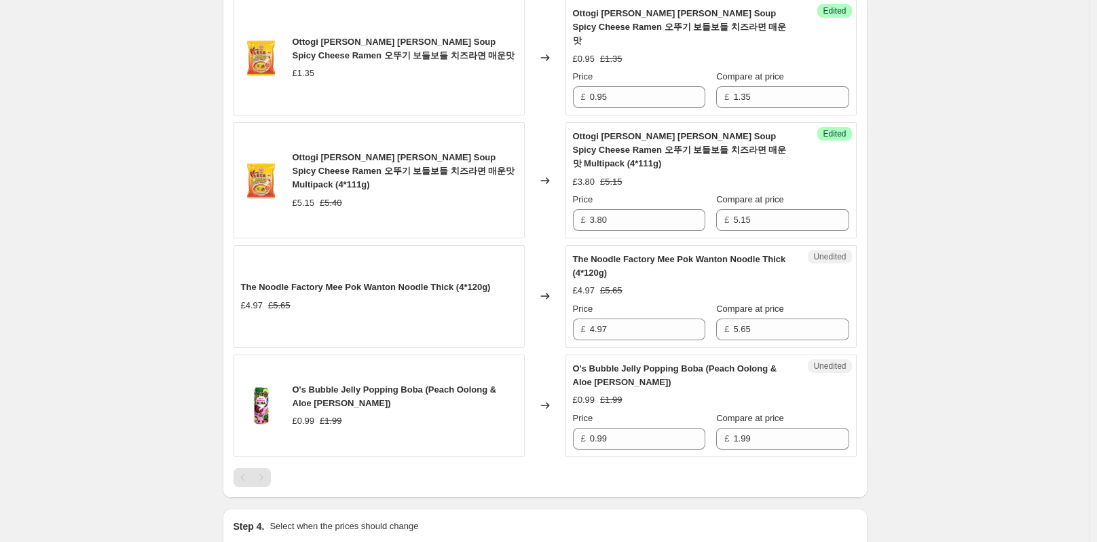
scroll to position [1571, 0]
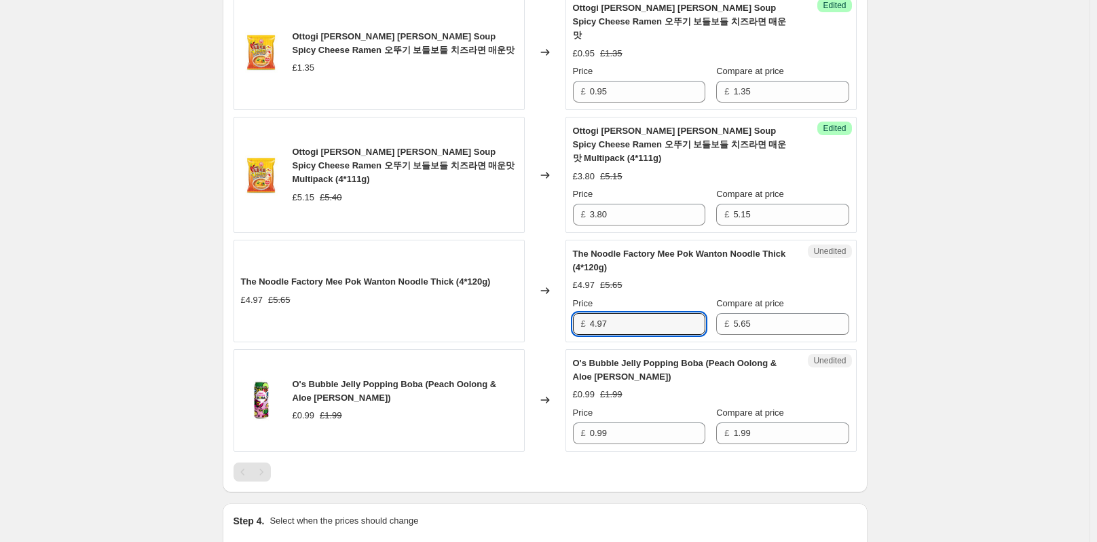
drag, startPoint x: 625, startPoint y: 309, endPoint x: 589, endPoint y: 310, distance: 36.0
click at [589, 313] on div "£ 4.97" at bounding box center [639, 324] width 132 height 22
type input "3.99"
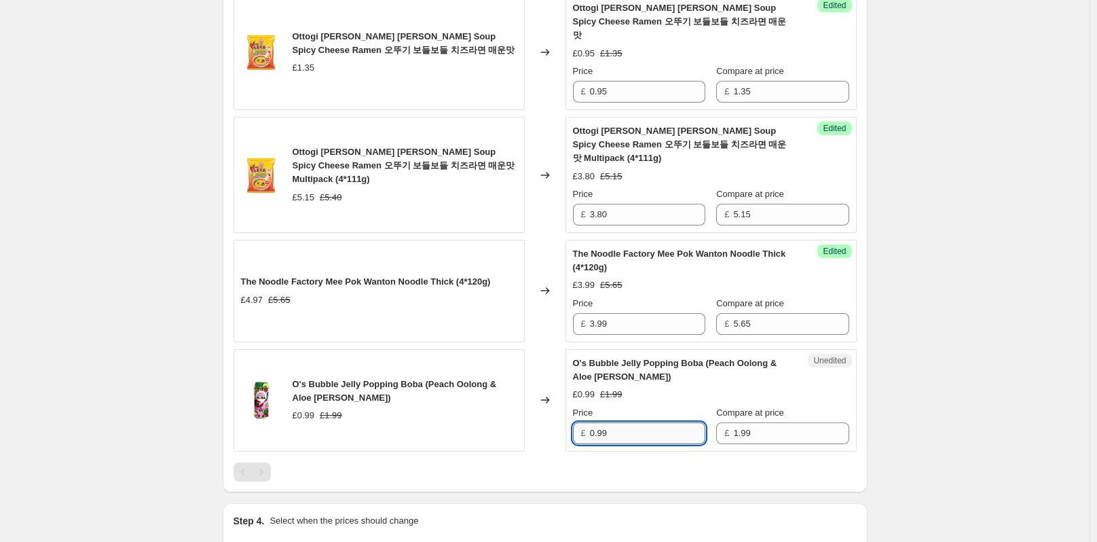
click at [648, 422] on input "0.99" at bounding box center [647, 433] width 115 height 22
drag, startPoint x: 625, startPoint y: 416, endPoint x: 584, endPoint y: 415, distance: 40.8
click at [584, 422] on div "£ 0.99" at bounding box center [639, 433] width 132 height 22
type input "0.50"
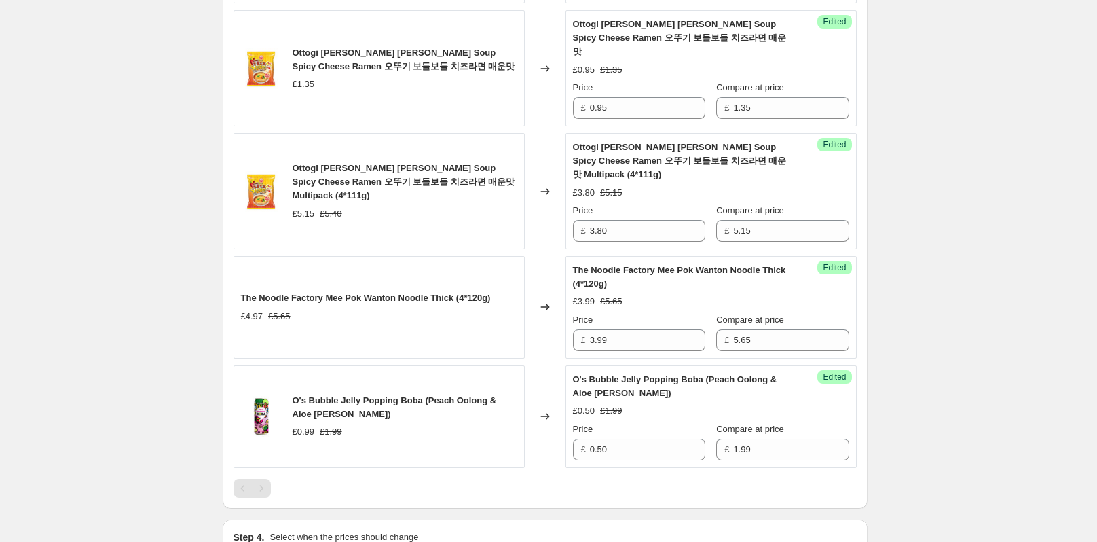
scroll to position [1719, 0]
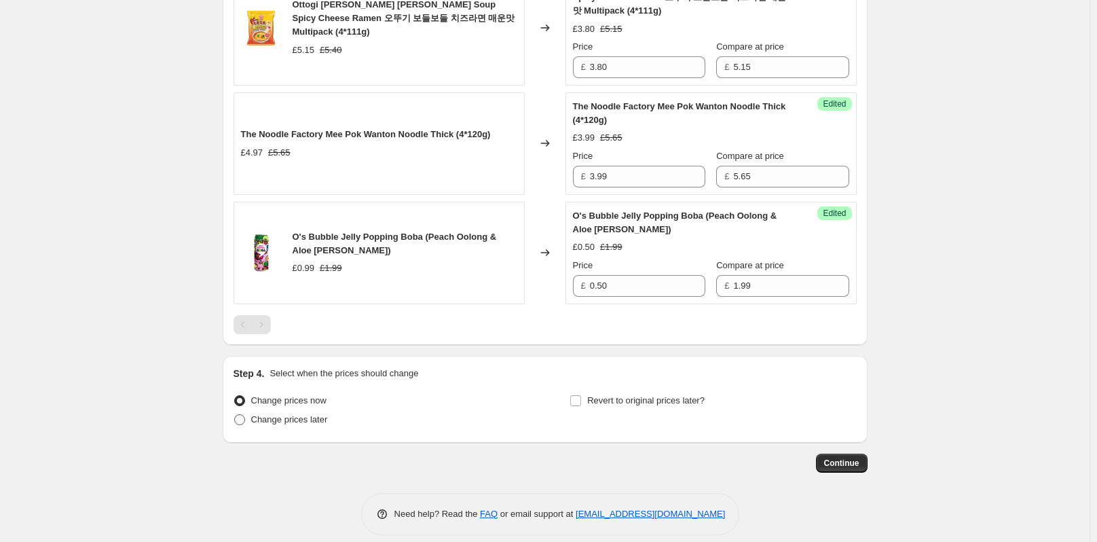
click at [242, 414] on span at bounding box center [239, 419] width 11 height 11
click at [235, 414] on input "Change prices later" at bounding box center [234, 414] width 1 height 1
radio input "true"
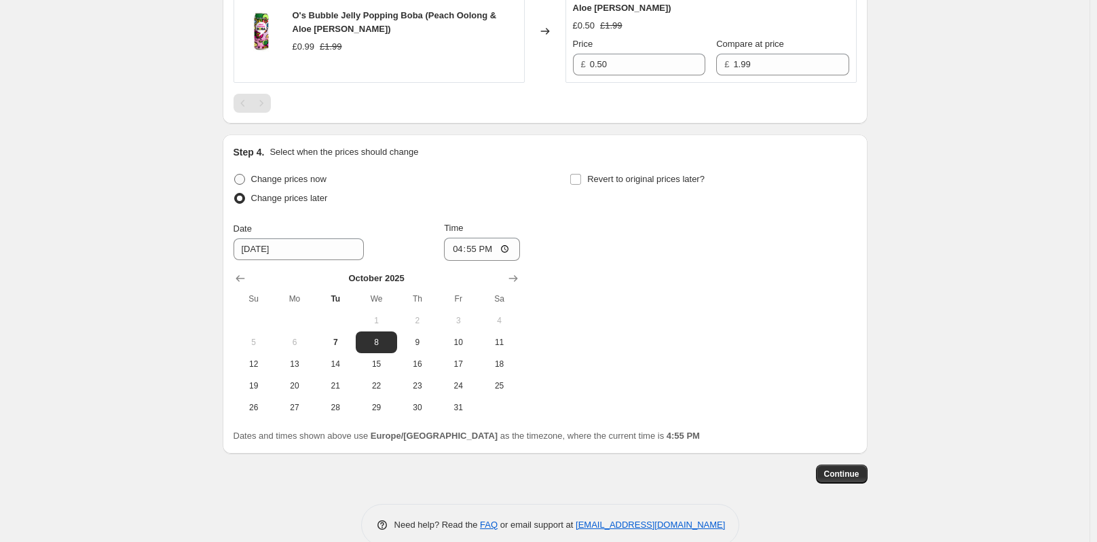
scroll to position [1951, 0]
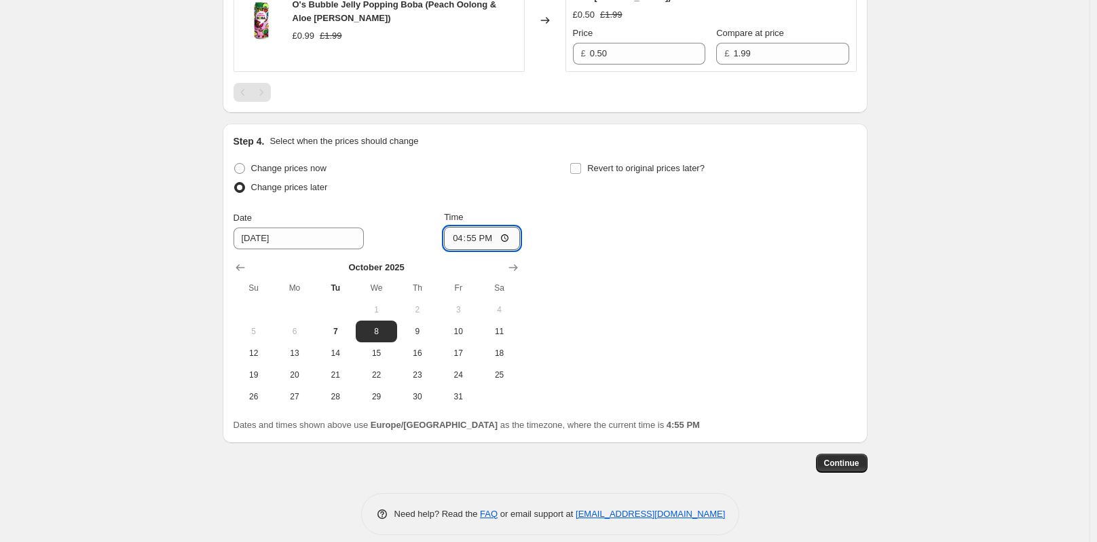
click at [480, 228] on input "16:55" at bounding box center [482, 238] width 76 height 23
type input "23:59"
click at [338, 326] on span "7" at bounding box center [335, 331] width 30 height 11
type input "10/7/2025"
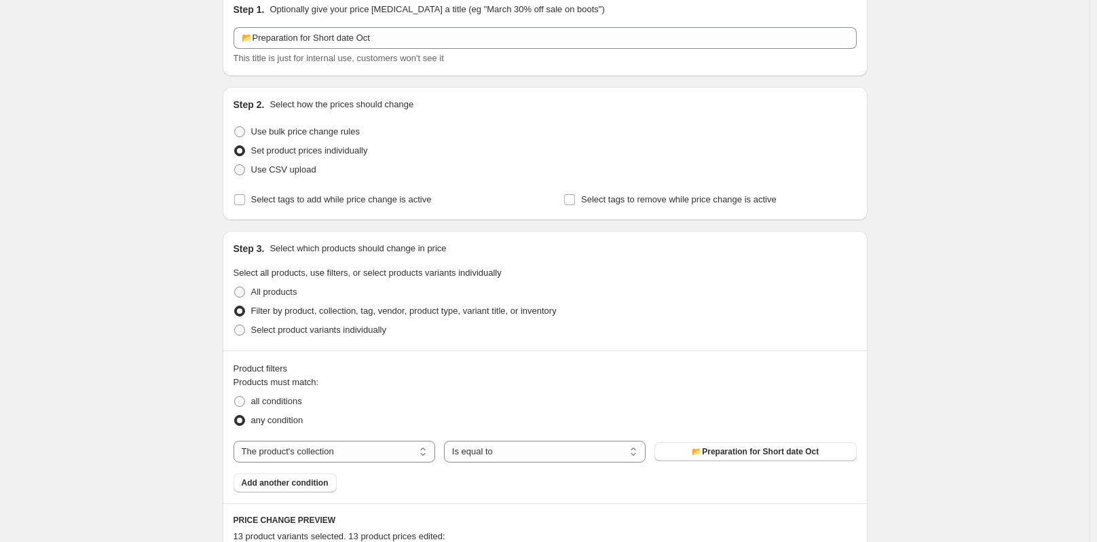
scroll to position [50, 0]
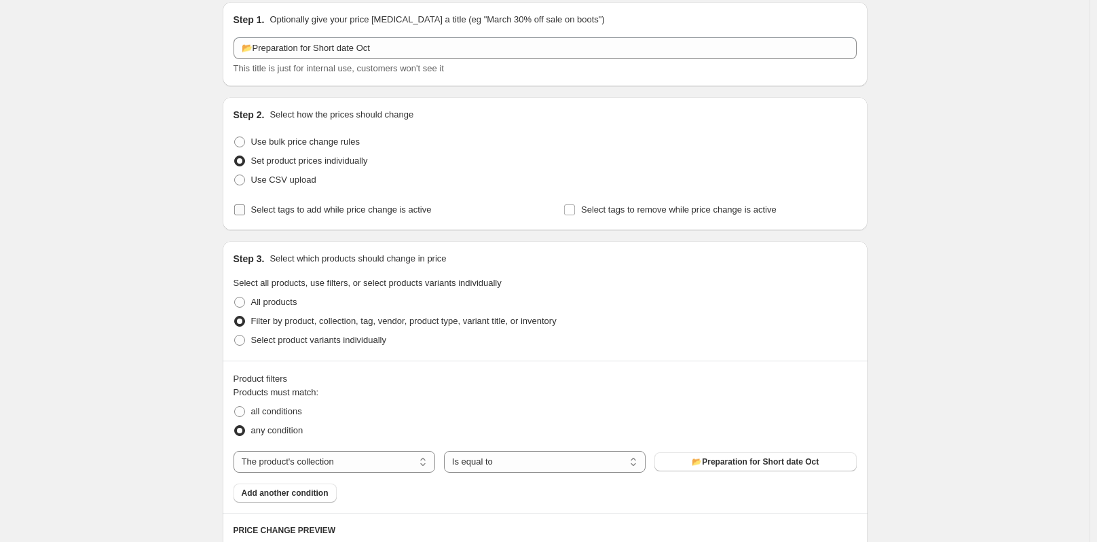
click at [244, 210] on input "Select tags to add while price change is active" at bounding box center [239, 209] width 11 height 11
checkbox input "true"
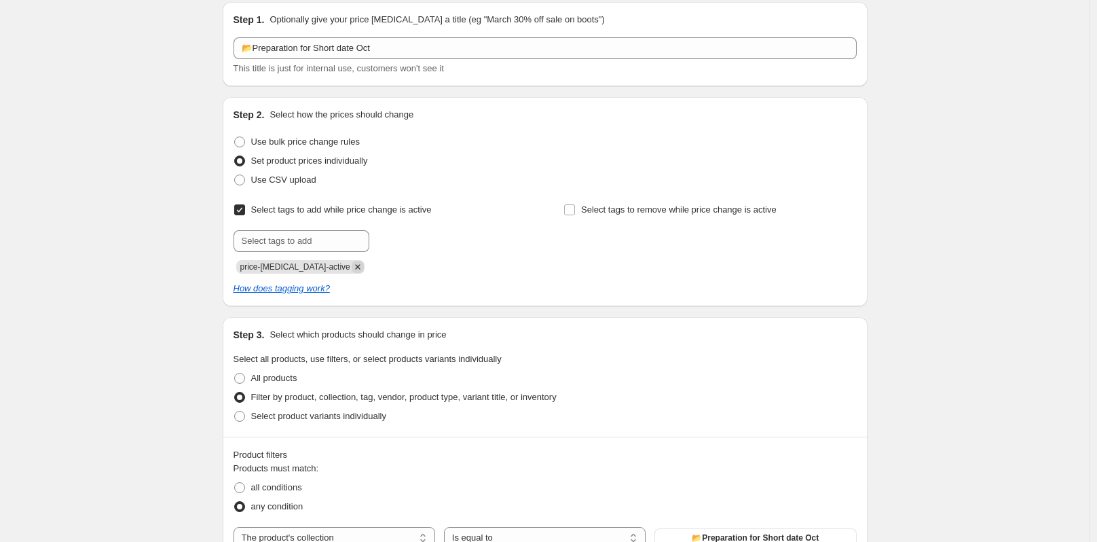
click at [352, 264] on icon "Remove price-change-job-active" at bounding box center [358, 267] width 12 height 12
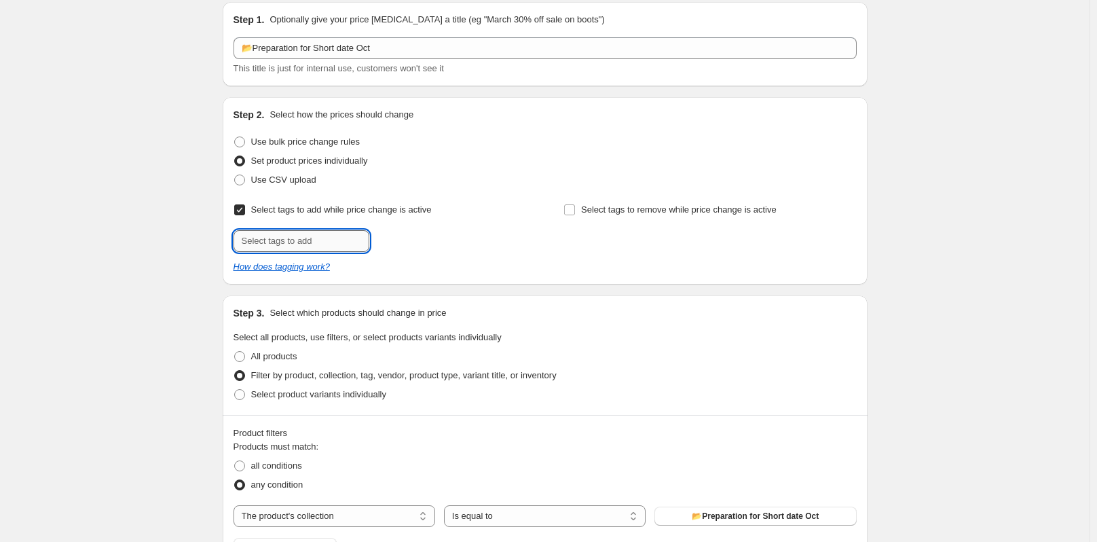
click at [301, 239] on input "text" at bounding box center [302, 241] width 136 height 22
paste input "clearance"
type input "clearance"
click at [421, 243] on span "clearance" at bounding box center [417, 240] width 37 height 10
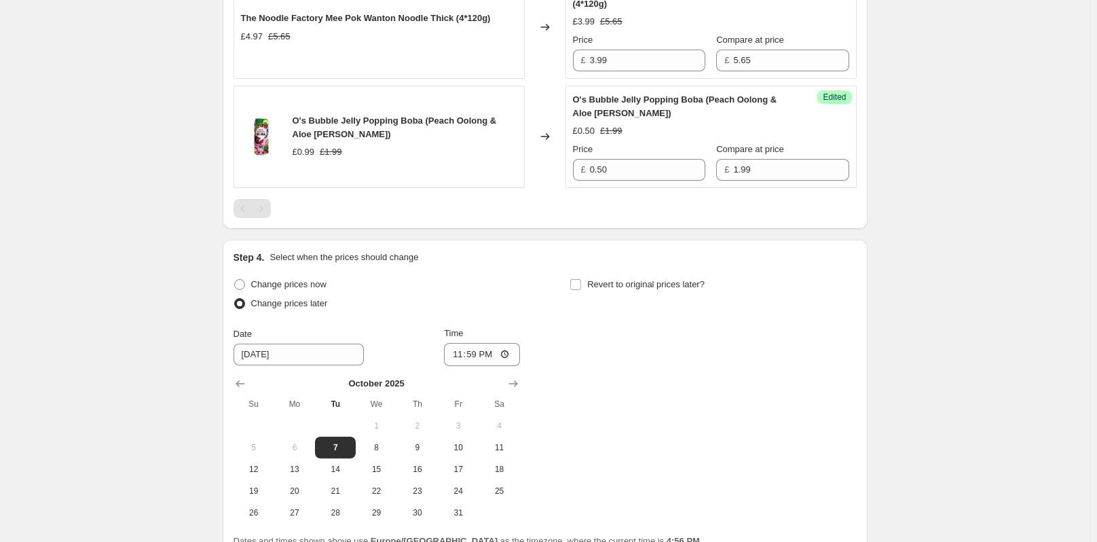
scroll to position [2027, 0]
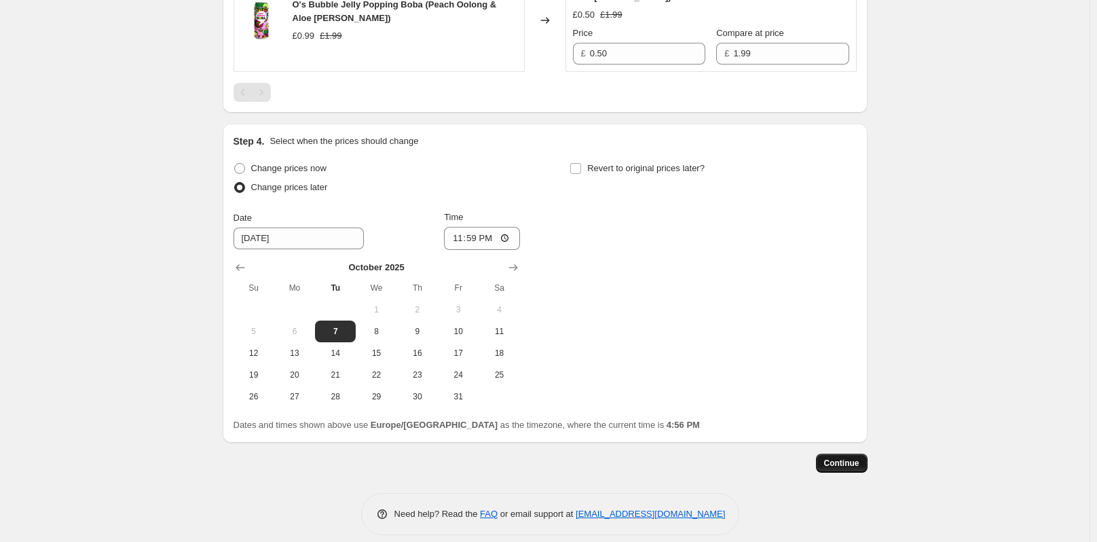
click at [855, 454] on button "Continue" at bounding box center [842, 463] width 52 height 19
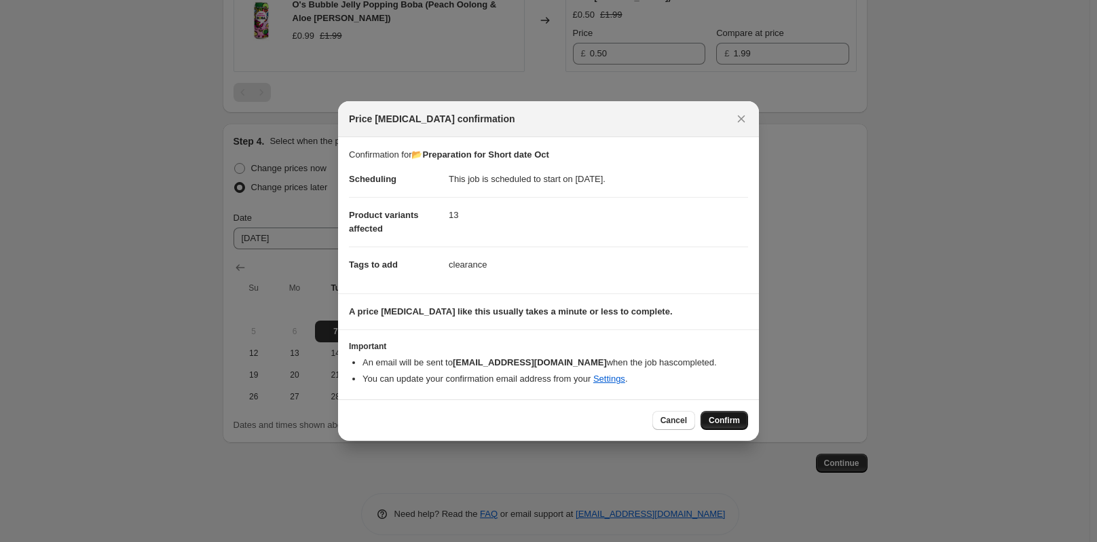
click at [735, 411] on button "Confirm" at bounding box center [725, 420] width 48 height 19
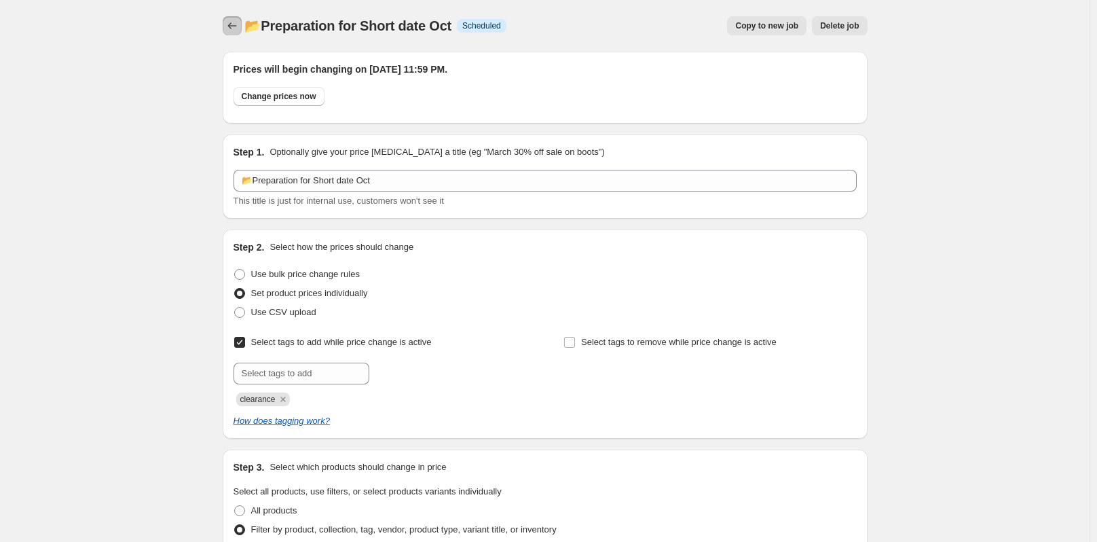
click at [237, 28] on icon "Price change jobs" at bounding box center [232, 26] width 14 height 14
